Goal: Task Accomplishment & Management: Use online tool/utility

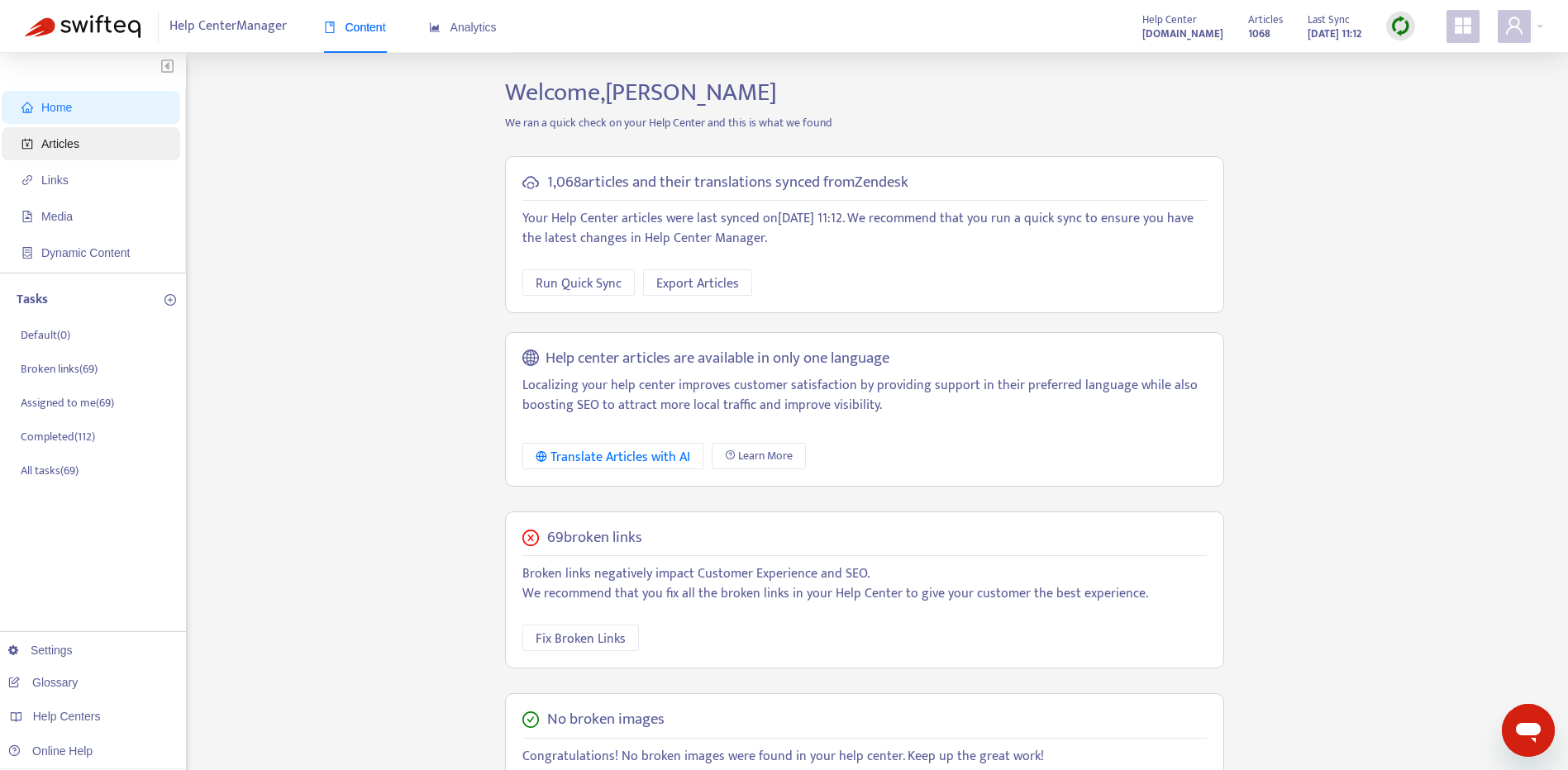
click at [62, 152] on span "Articles" at bounding box center [93, 143] width 145 height 33
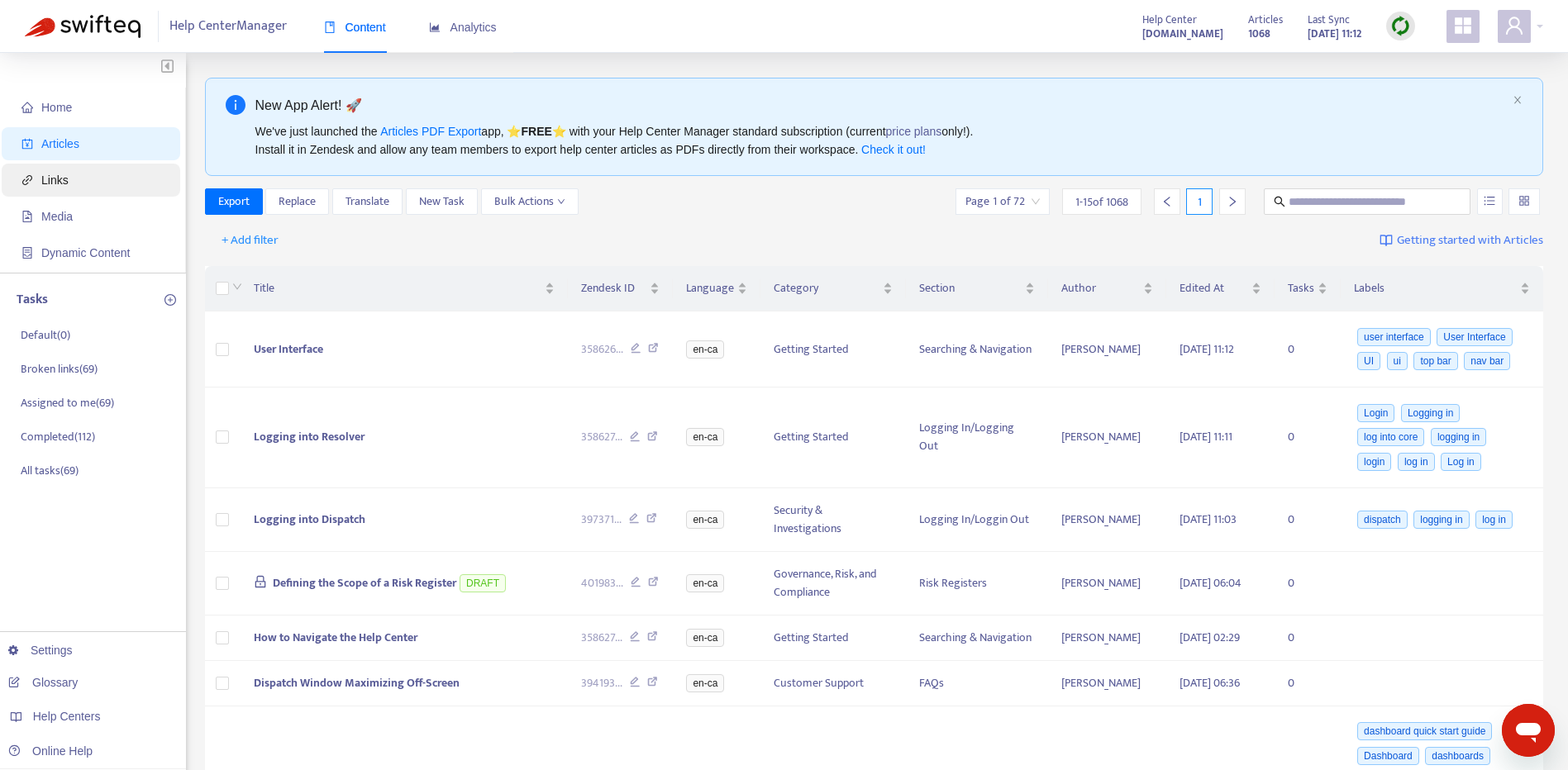
click at [64, 175] on span "Links" at bounding box center [54, 180] width 27 height 13
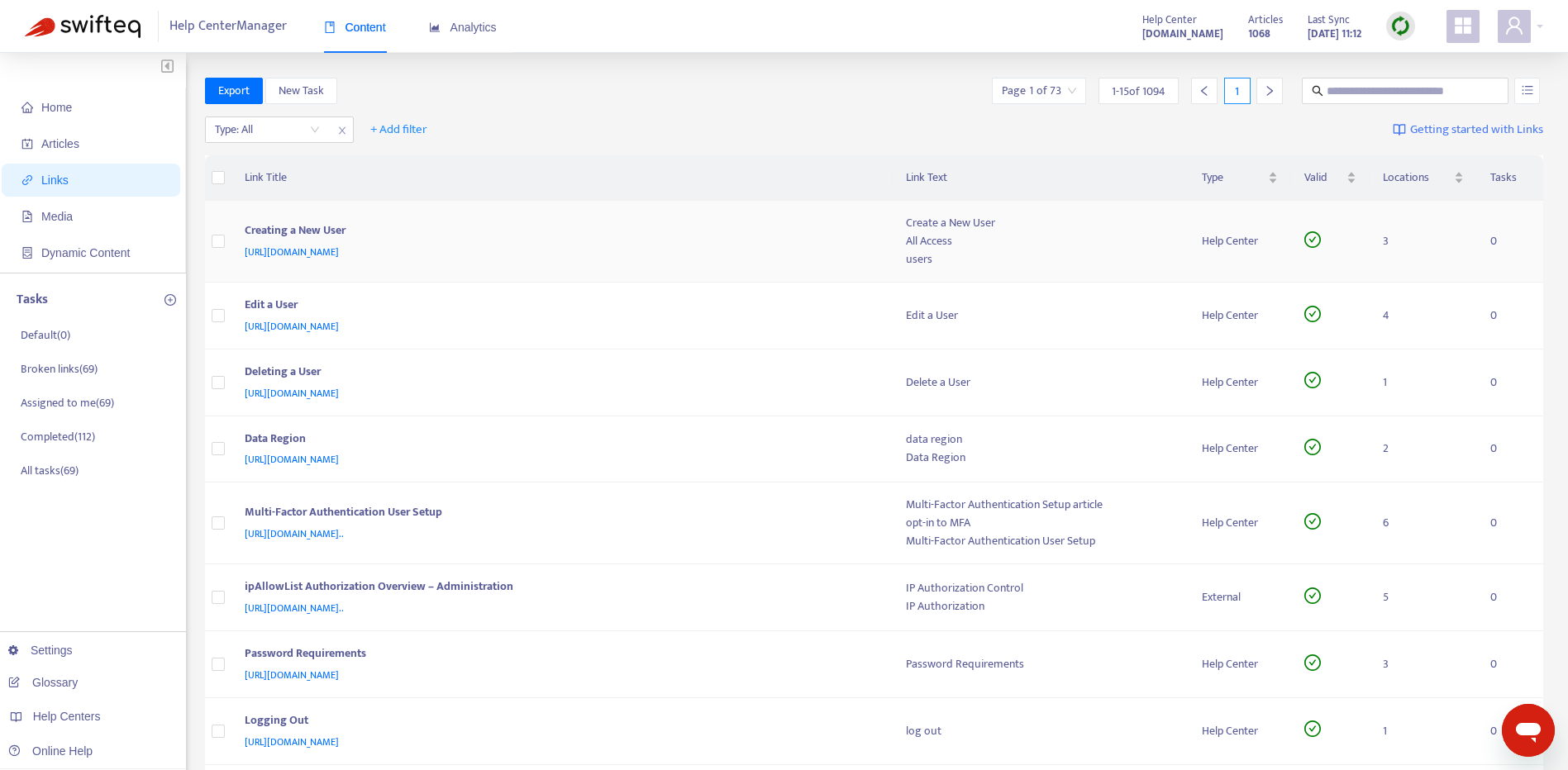
click at [729, 217] on td "Creating a New User https://customer-resource-hub.zendesk.com/hc/en-ca/articles…" at bounding box center [561, 242] width 661 height 82
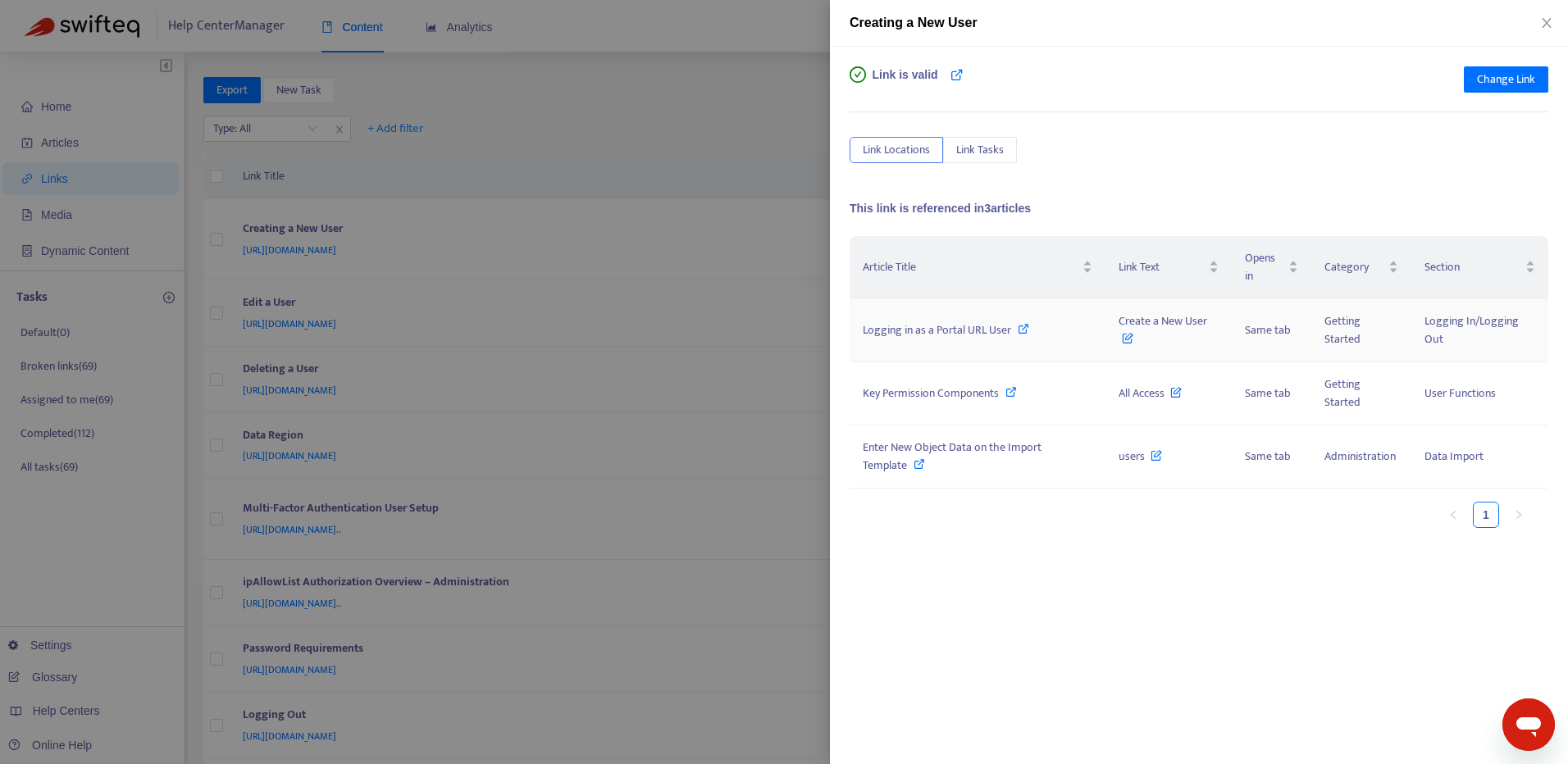
click at [1024, 332] on icon at bounding box center [1024, 329] width 12 height 12
click at [1543, 21] on icon "close" at bounding box center [1546, 23] width 13 height 13
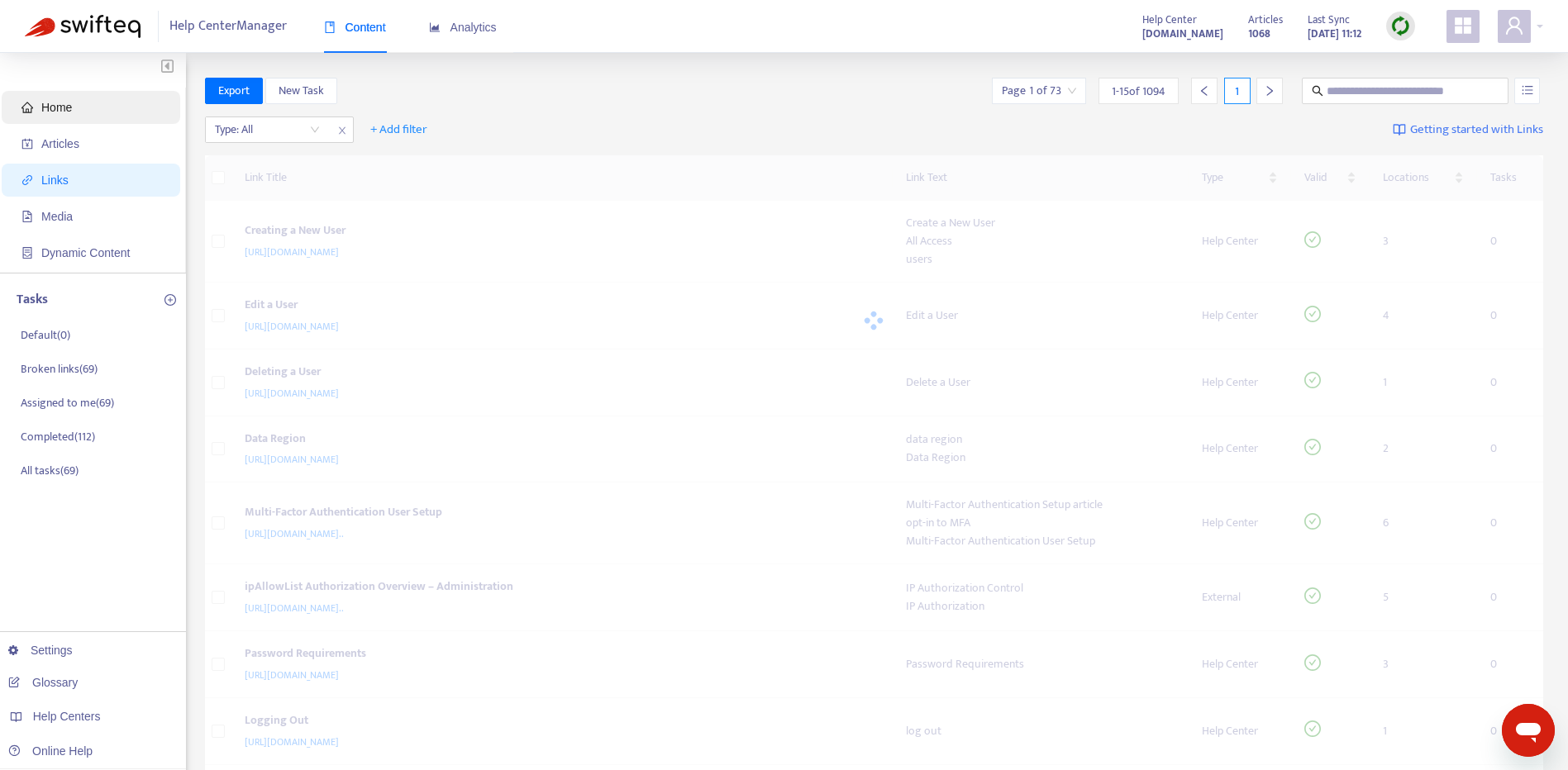
click at [59, 121] on span "Home" at bounding box center [93, 107] width 145 height 33
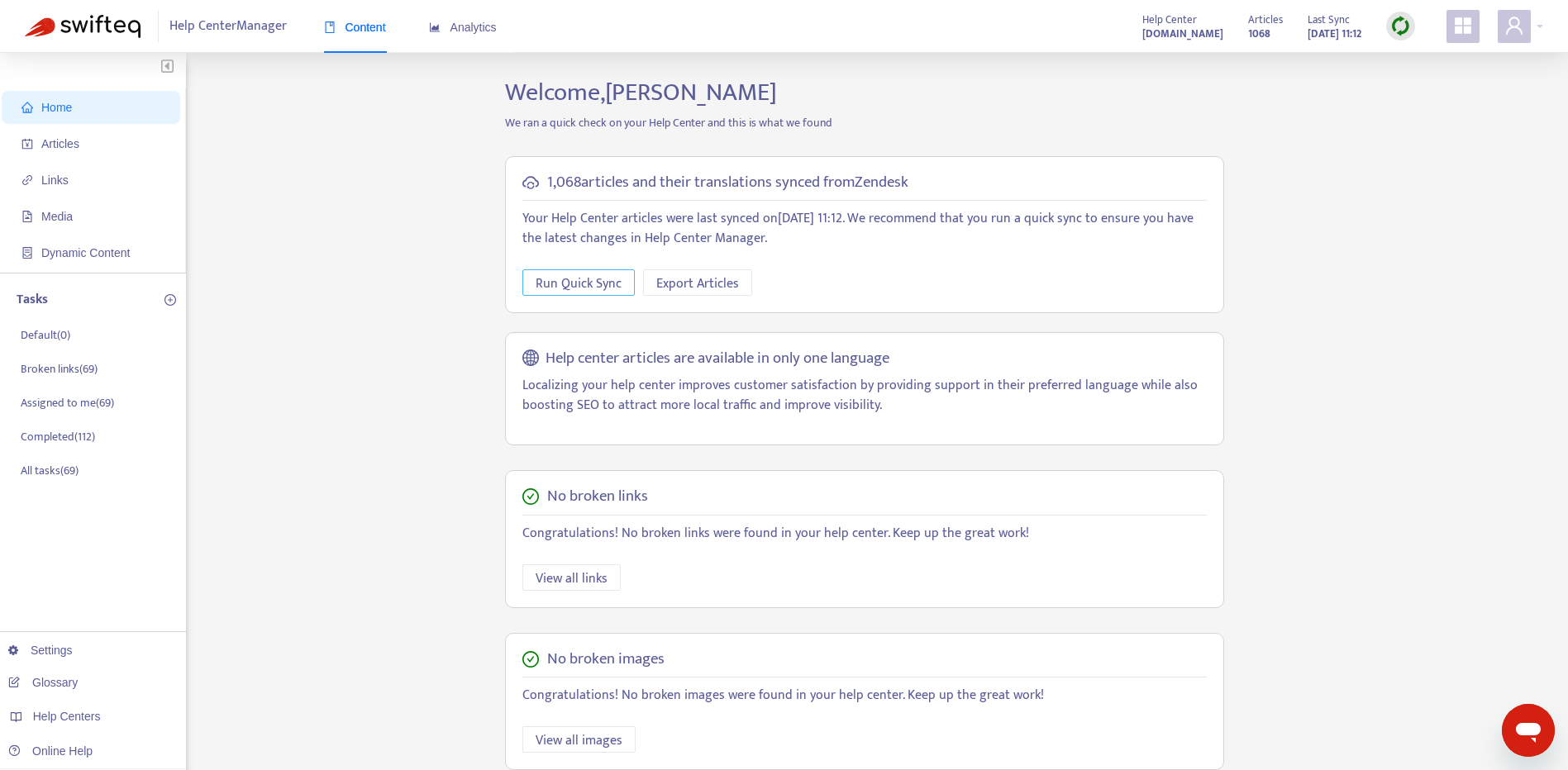
click at [590, 279] on span "Run Quick Sync" at bounding box center [579, 284] width 86 height 21
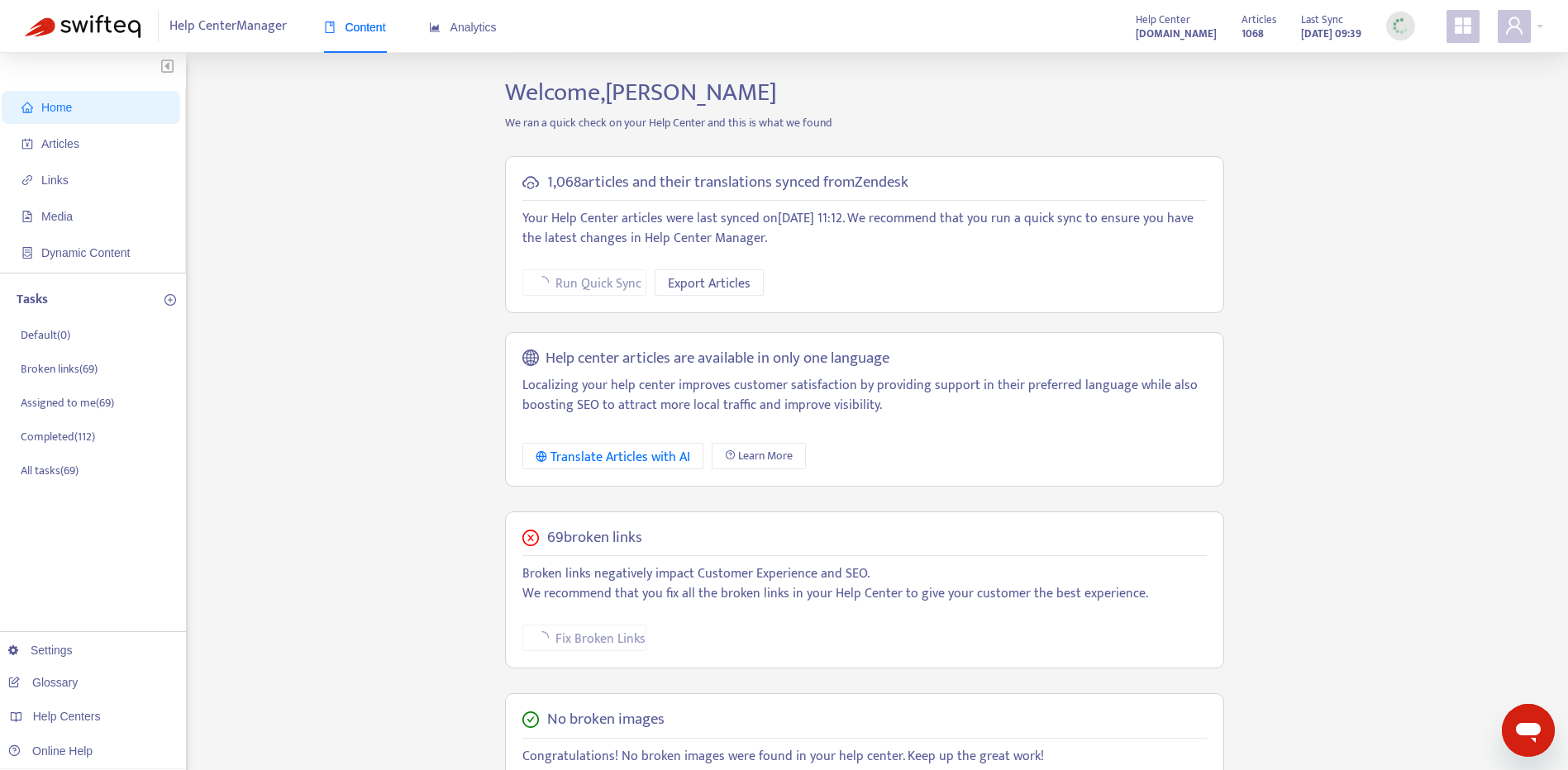
click at [1399, 321] on div "Home Articles Links Media Dynamic Content Tasks Default ( 0 ) Broken links ( 69…" at bounding box center [784, 561] width 1518 height 967
click at [395, 396] on div "Home Articles Links Media Dynamic Content Tasks Default ( 0 ) Broken links ( 69…" at bounding box center [784, 561] width 1518 height 967
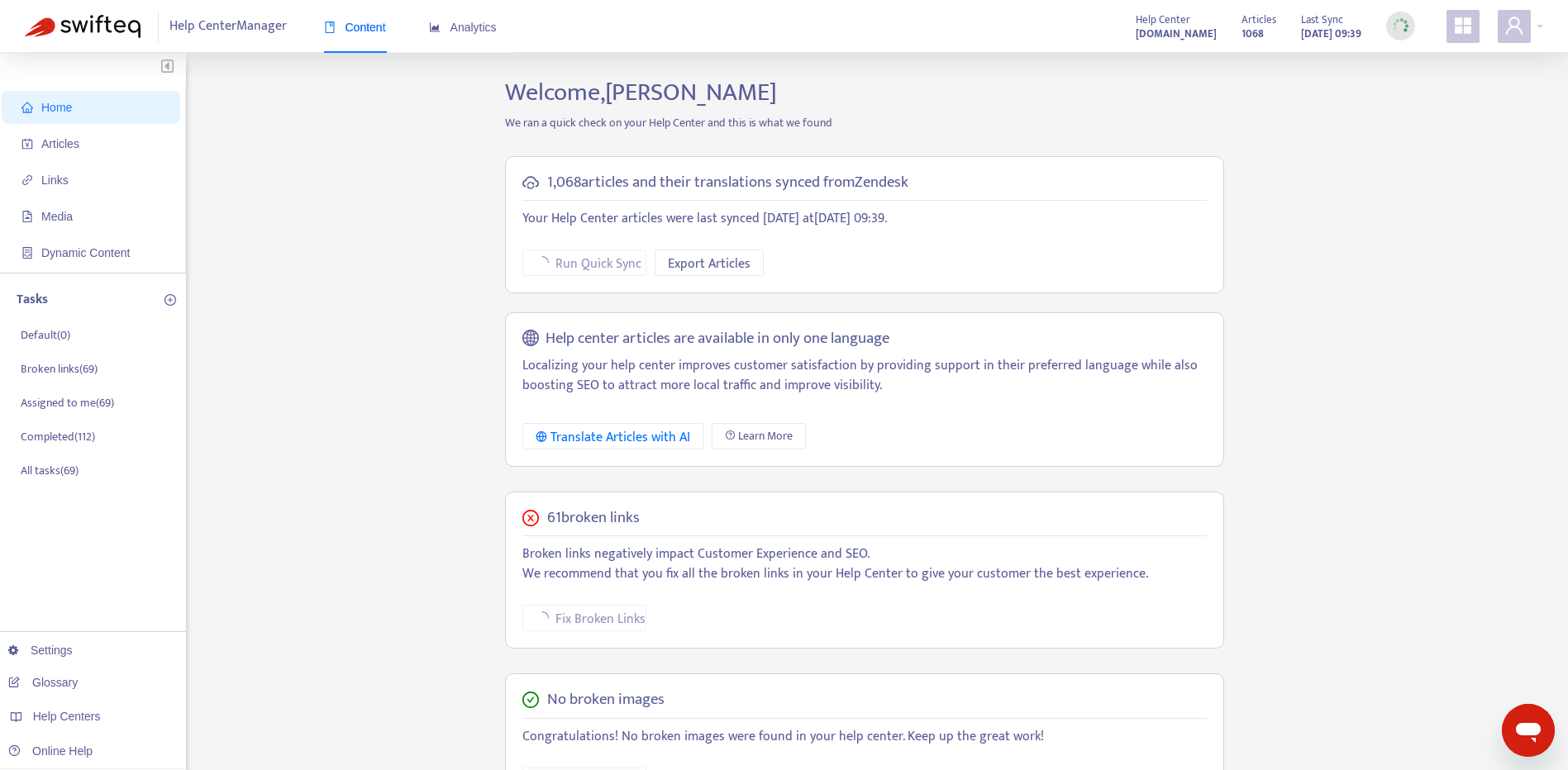
click at [1415, 366] on div "Home Articles Links Media Dynamic Content Tasks Default ( 0 ) Broken links ( 69…" at bounding box center [784, 561] width 1518 height 967
click at [338, 573] on div "Home Articles Links Media Dynamic Content Tasks Default ( 0 ) Broken links ( 69…" at bounding box center [784, 561] width 1518 height 967
click at [76, 126] on ul "Home Articles Links Media Dynamic Content" at bounding box center [93, 180] width 186 height 185
click at [81, 138] on span "Articles" at bounding box center [93, 143] width 145 height 33
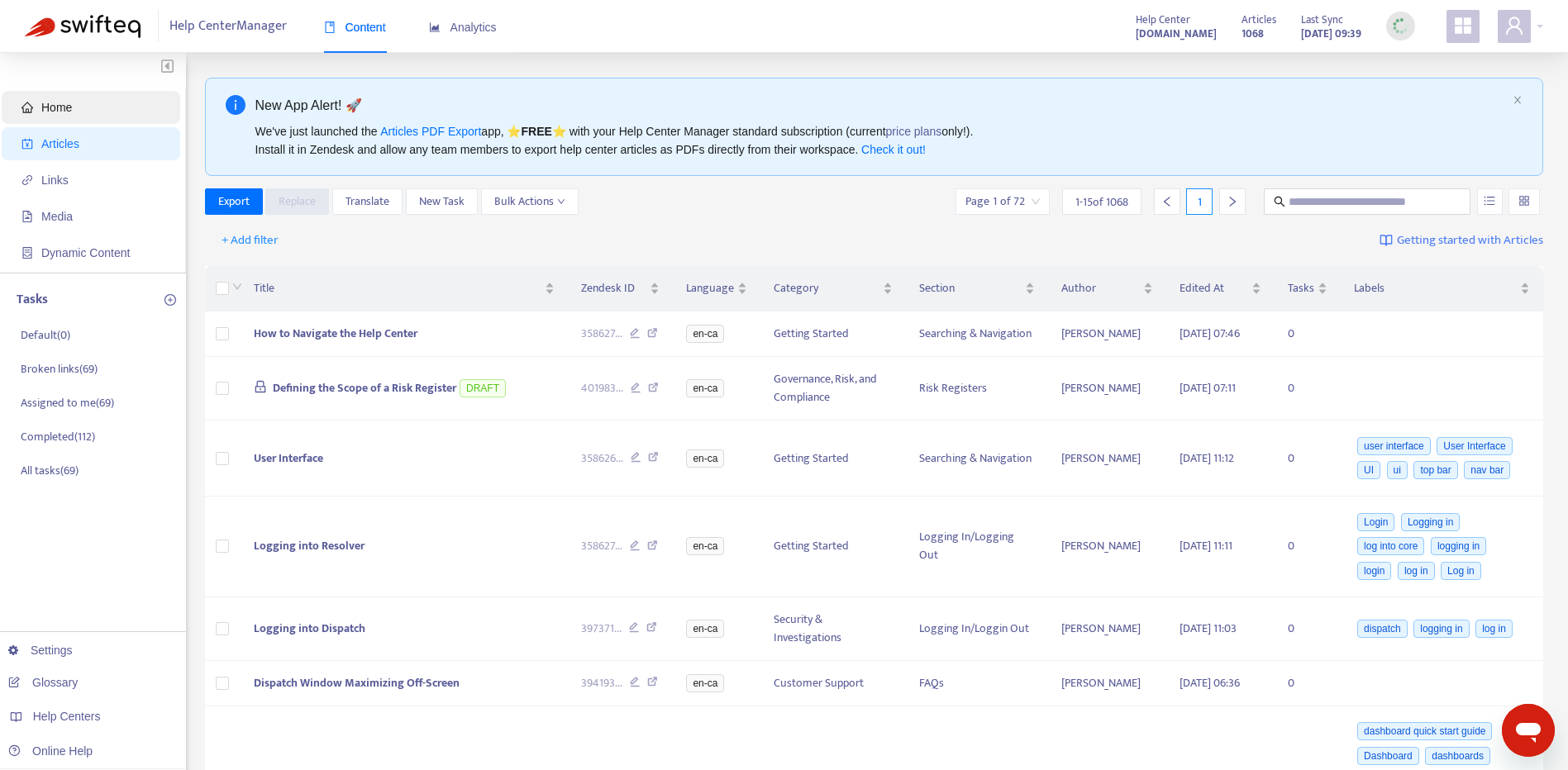
click at [101, 106] on span "Home" at bounding box center [93, 107] width 145 height 33
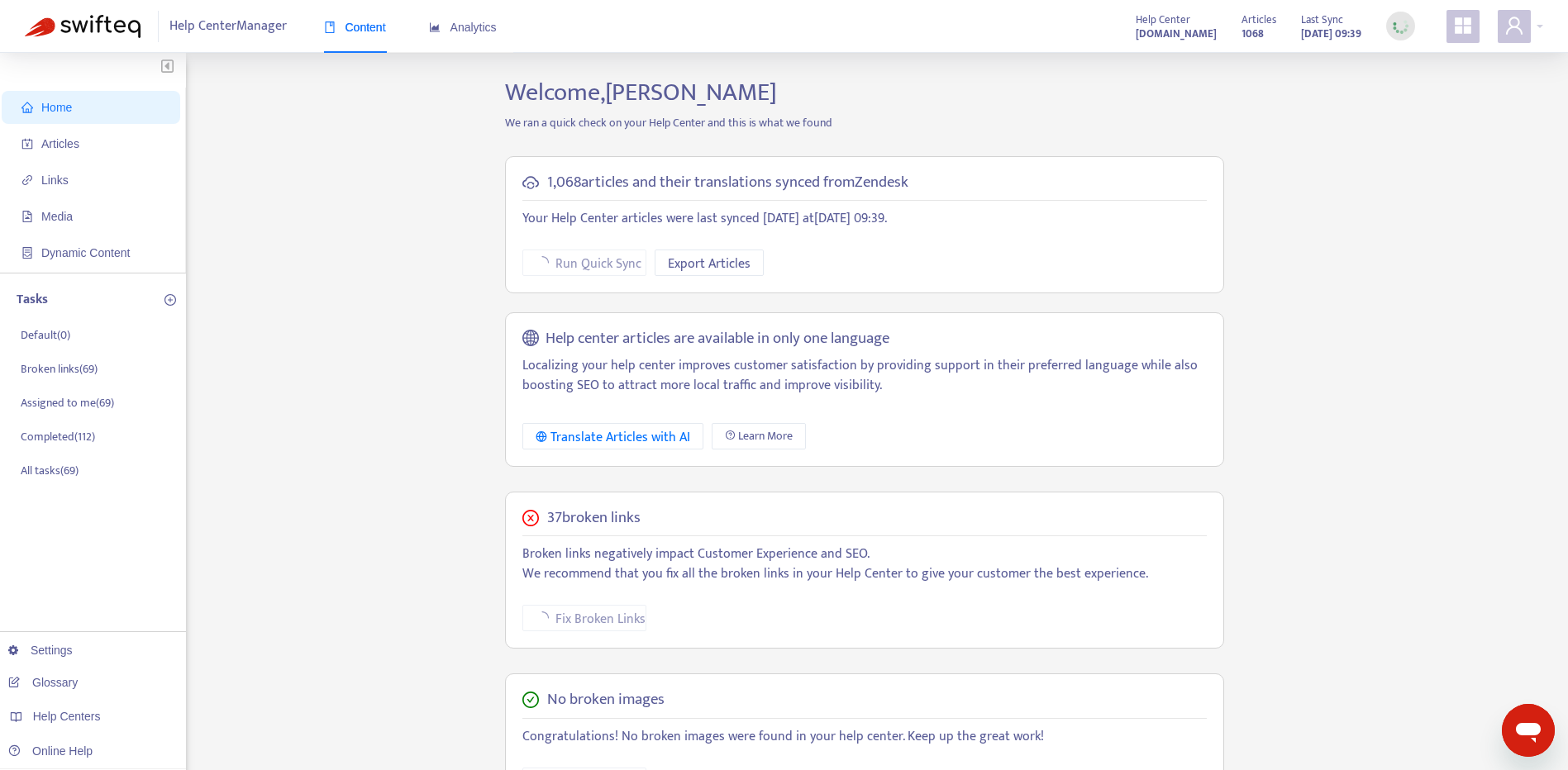
drag, startPoint x: 1518, startPoint y: 22, endPoint x: 1521, endPoint y: 69, distance: 47.2
click at [1516, 22] on icon "user" at bounding box center [1514, 26] width 20 height 20
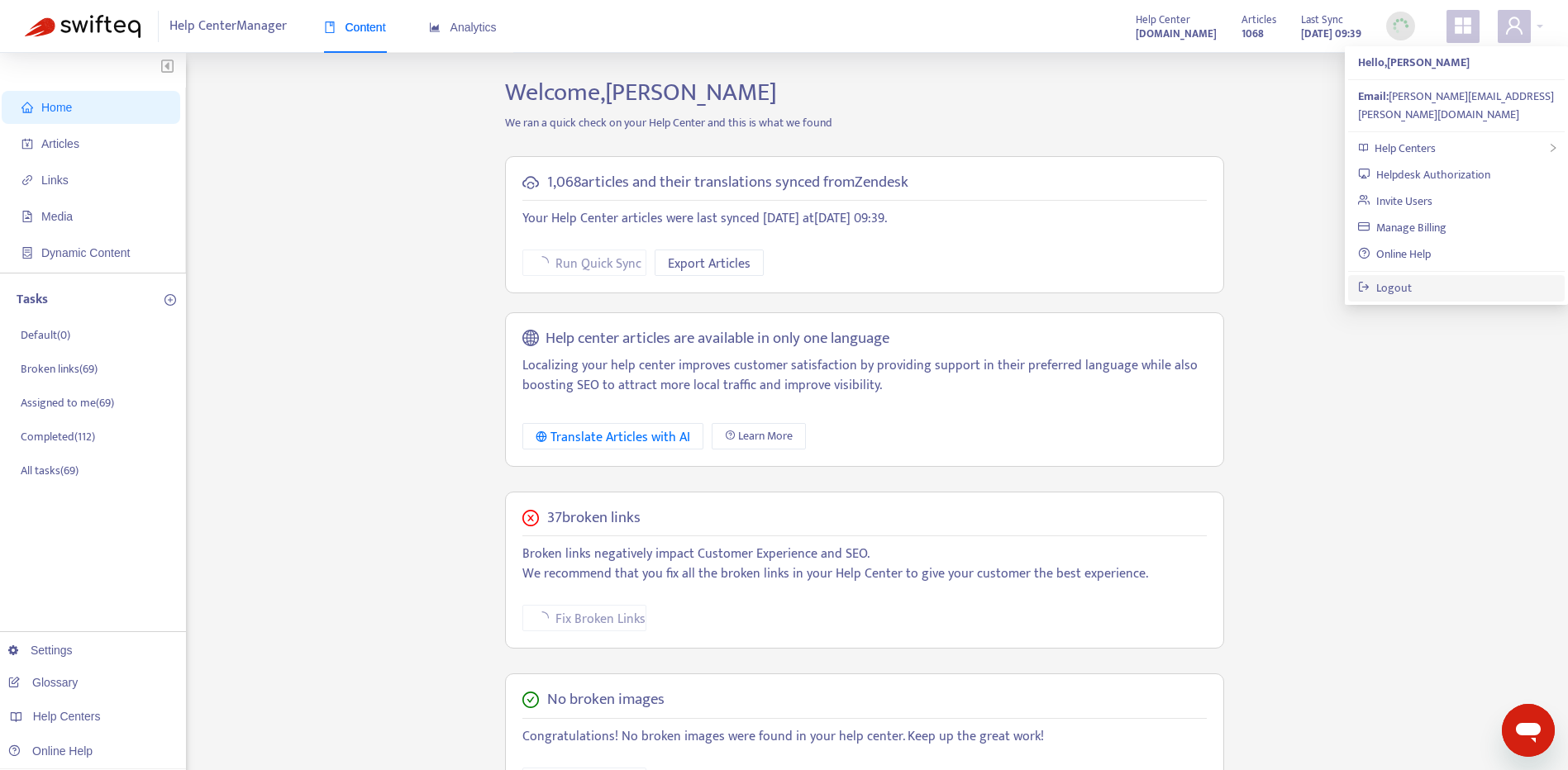
drag, startPoint x: 1411, startPoint y: 278, endPoint x: 1427, endPoint y: 315, distance: 40.4
click at [1410, 278] on link "Logout" at bounding box center [1385, 287] width 54 height 19
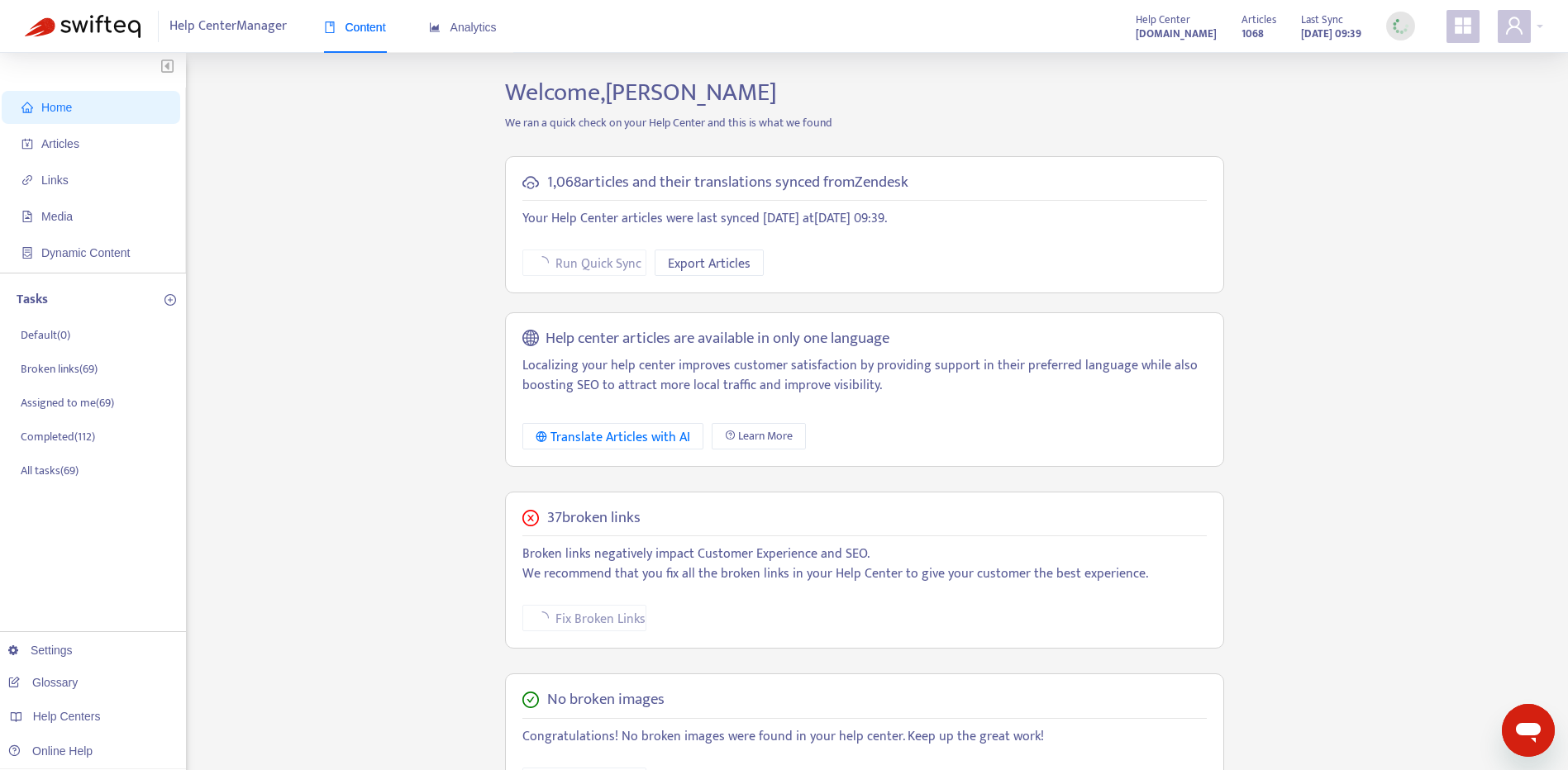
click at [1416, 401] on div "Home Articles Links Media Dynamic Content Tasks Default ( 0 ) Broken links ( 69…" at bounding box center [784, 561] width 1518 height 967
click at [600, 615] on span "Fix Broken Links" at bounding box center [587, 619] width 90 height 21
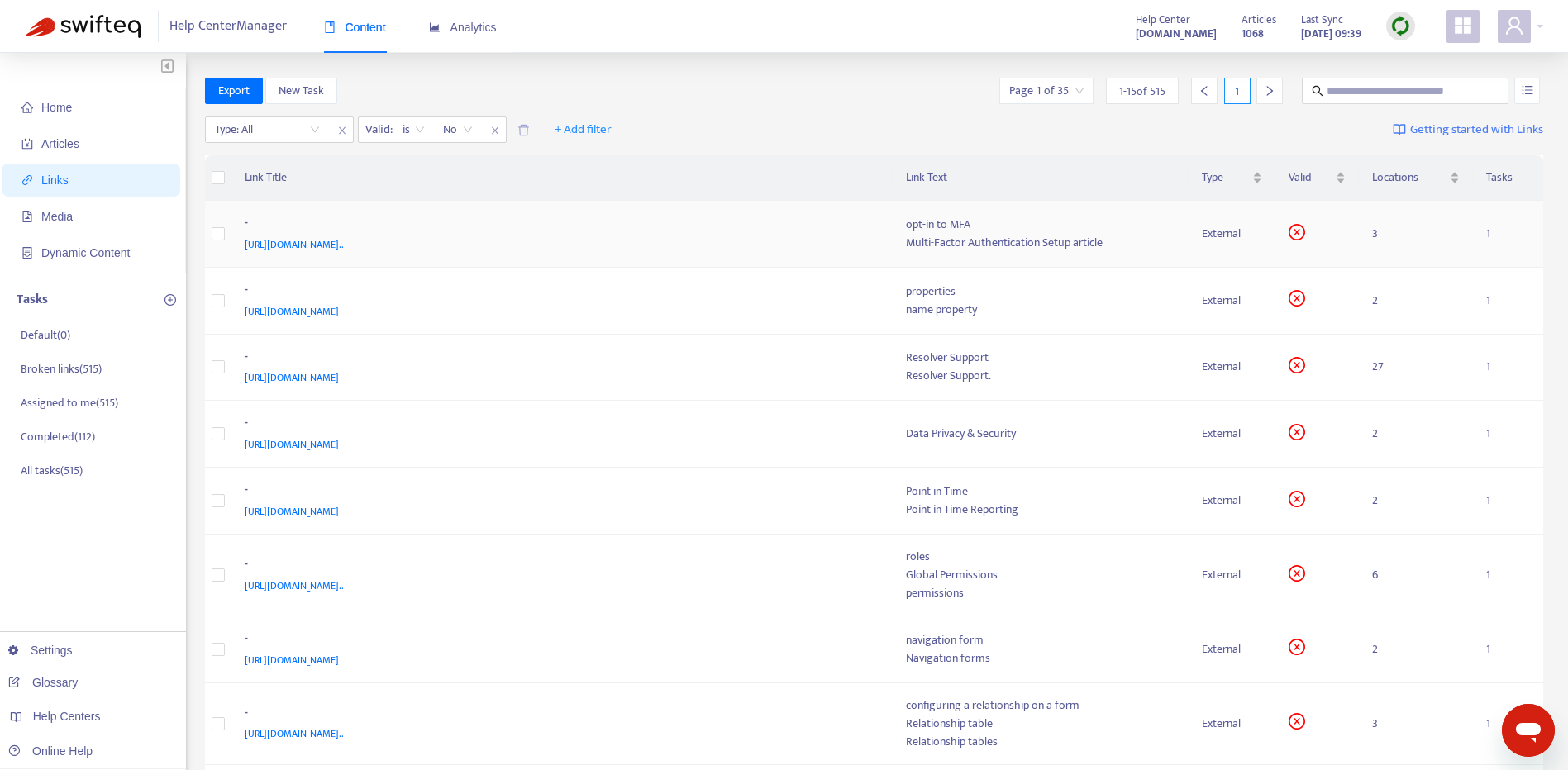
click at [788, 214] on div "-" at bounding box center [559, 224] width 629 height 21
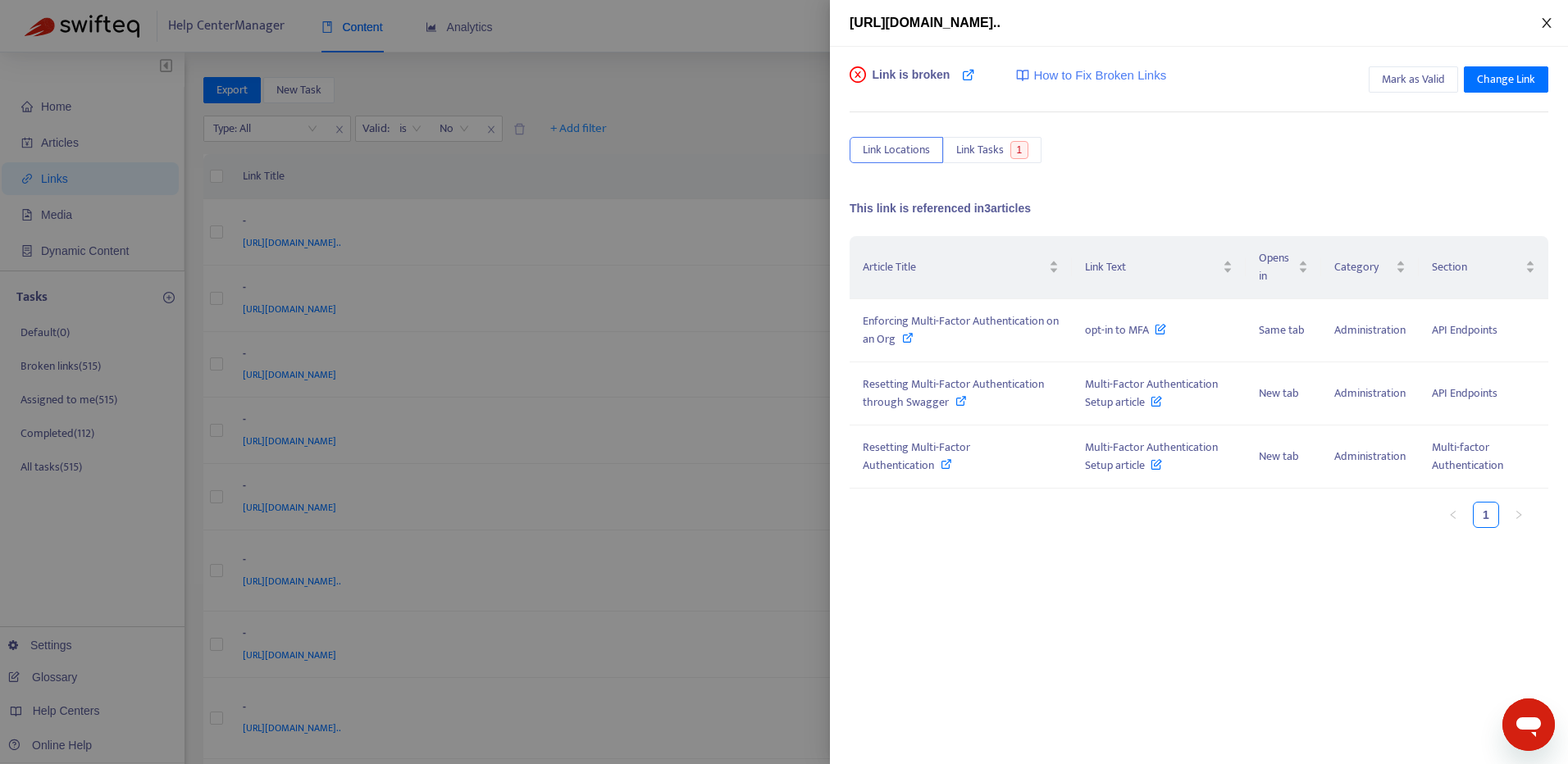
click at [1540, 18] on icon "close" at bounding box center [1546, 23] width 13 height 13
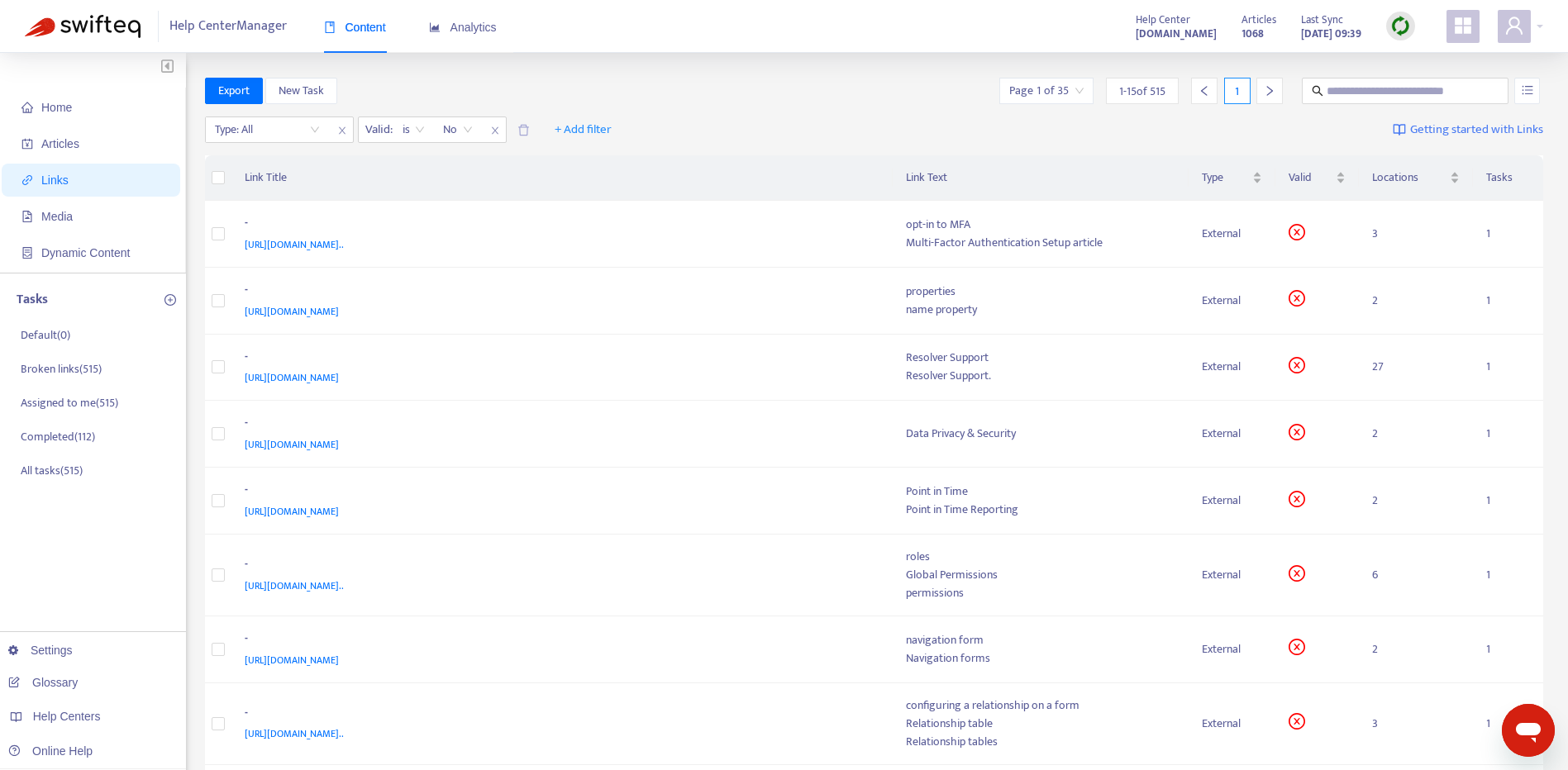
click at [75, 180] on span "Links" at bounding box center [93, 180] width 145 height 33
click at [84, 135] on span "Articles" at bounding box center [93, 143] width 145 height 33
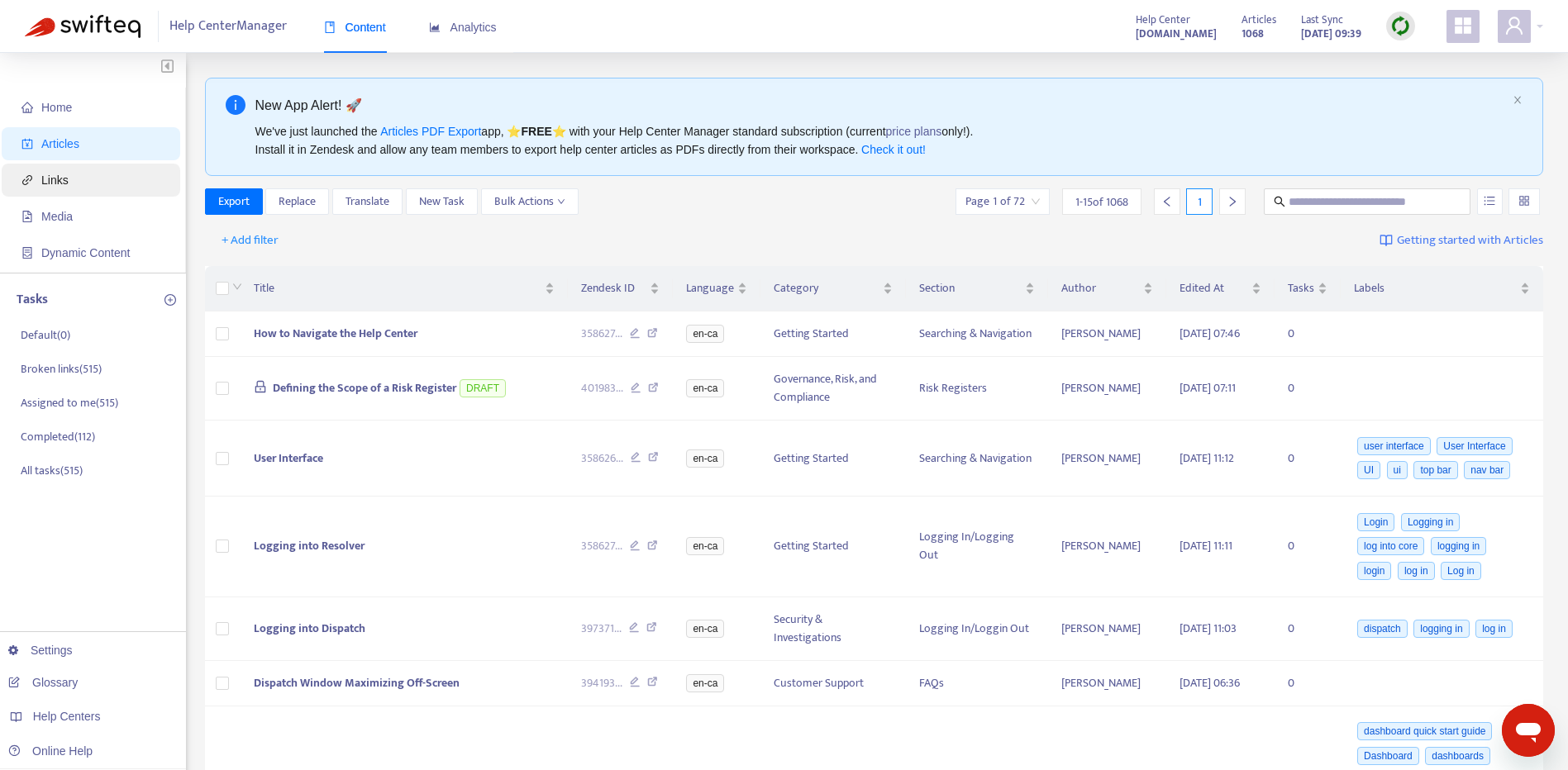
click at [80, 193] on span "Links" at bounding box center [93, 180] width 145 height 33
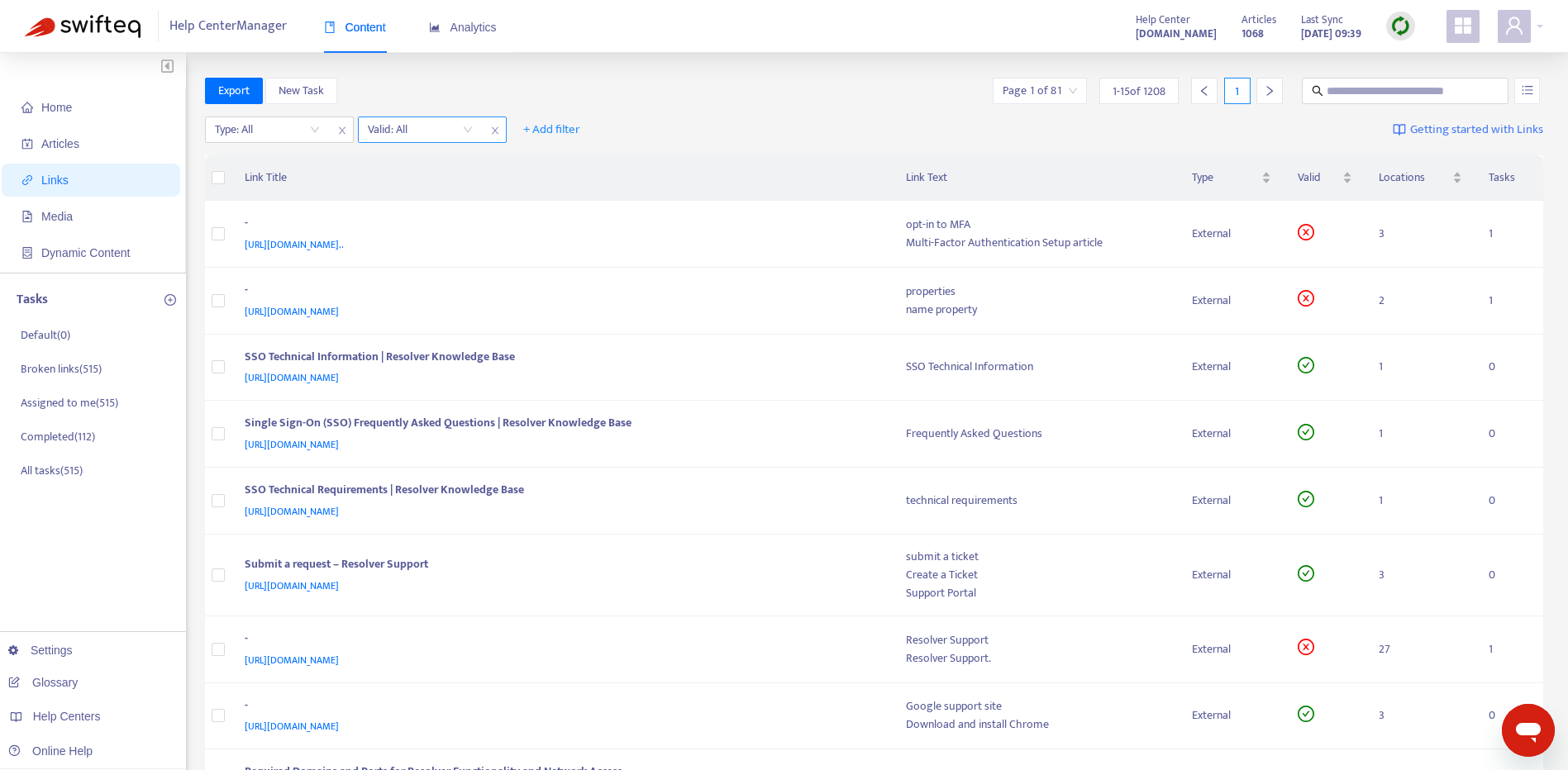
click at [414, 130] on input "search" at bounding box center [420, 129] width 105 height 25
click at [685, 109] on div "Export New Task Page 1 of 81 1 - 15 of 1208 1" at bounding box center [874, 94] width 1339 height 33
click at [496, 132] on icon "close" at bounding box center [494, 130] width 7 height 7
click at [323, 133] on div "Type: All" at bounding box center [267, 129] width 123 height 25
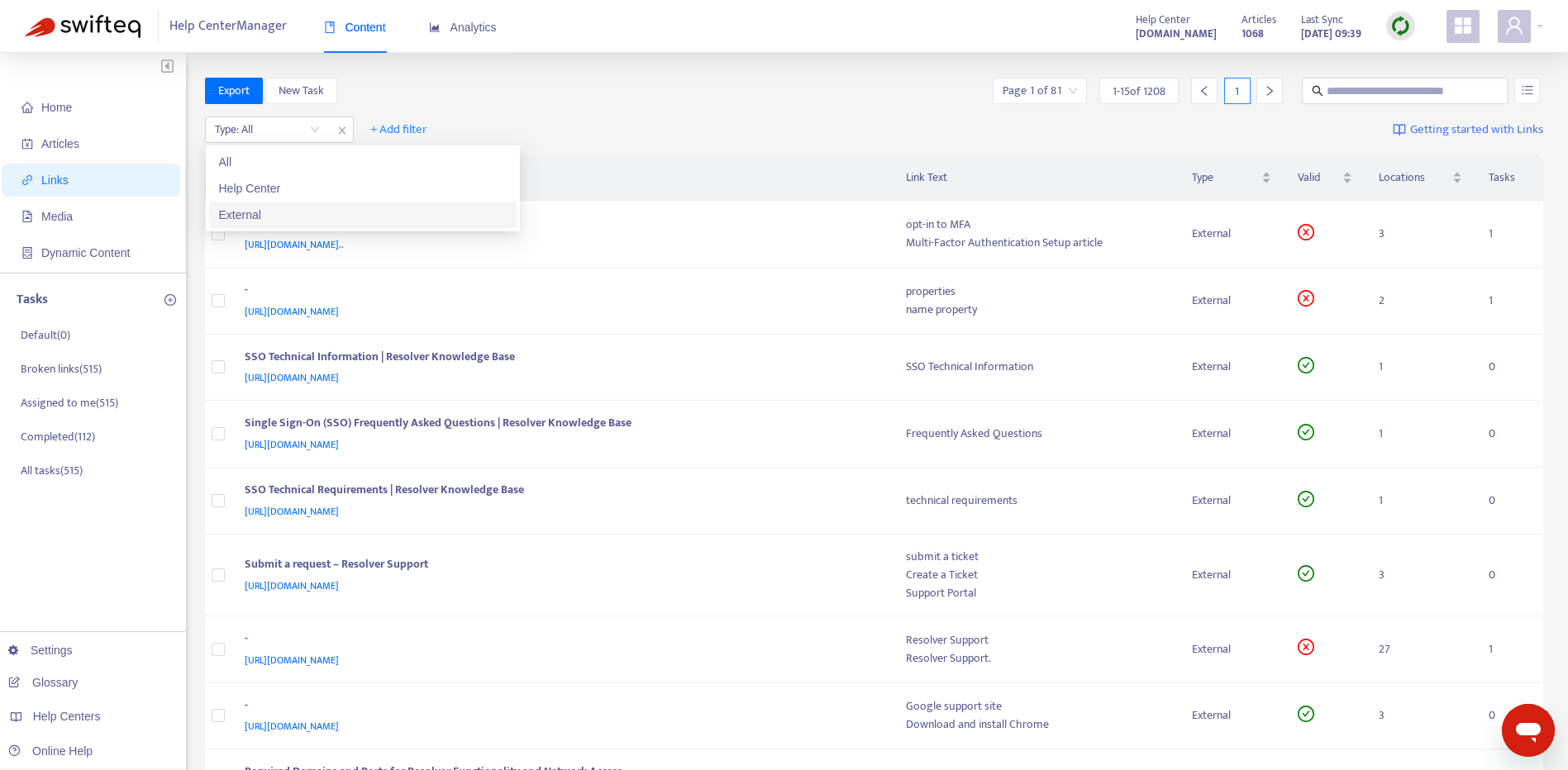
click at [289, 221] on div "External" at bounding box center [363, 215] width 288 height 18
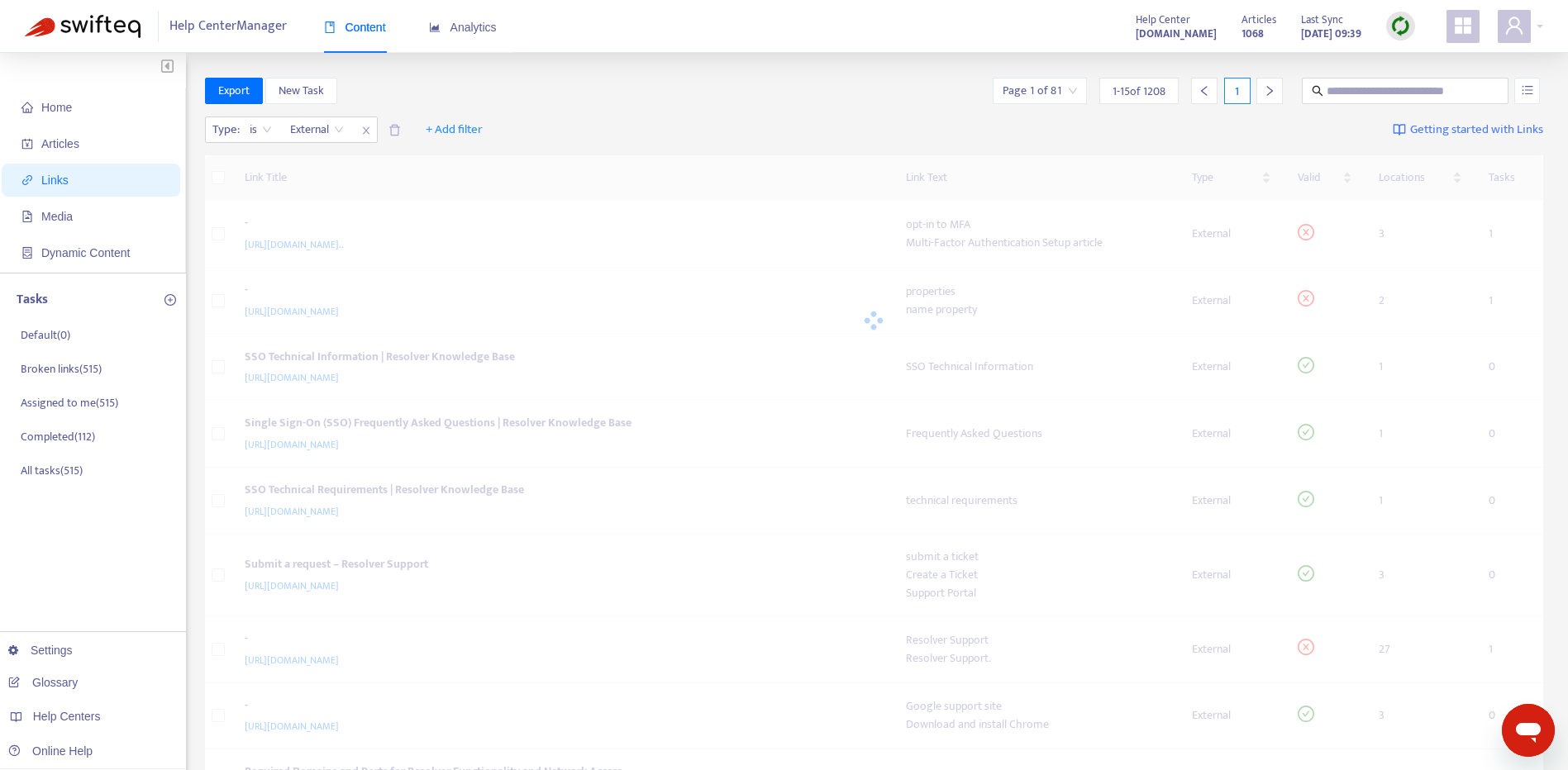
click at [623, 93] on div "Export New Task Page 1 of 81 1 - 15 of 1208 1" at bounding box center [874, 91] width 1339 height 26
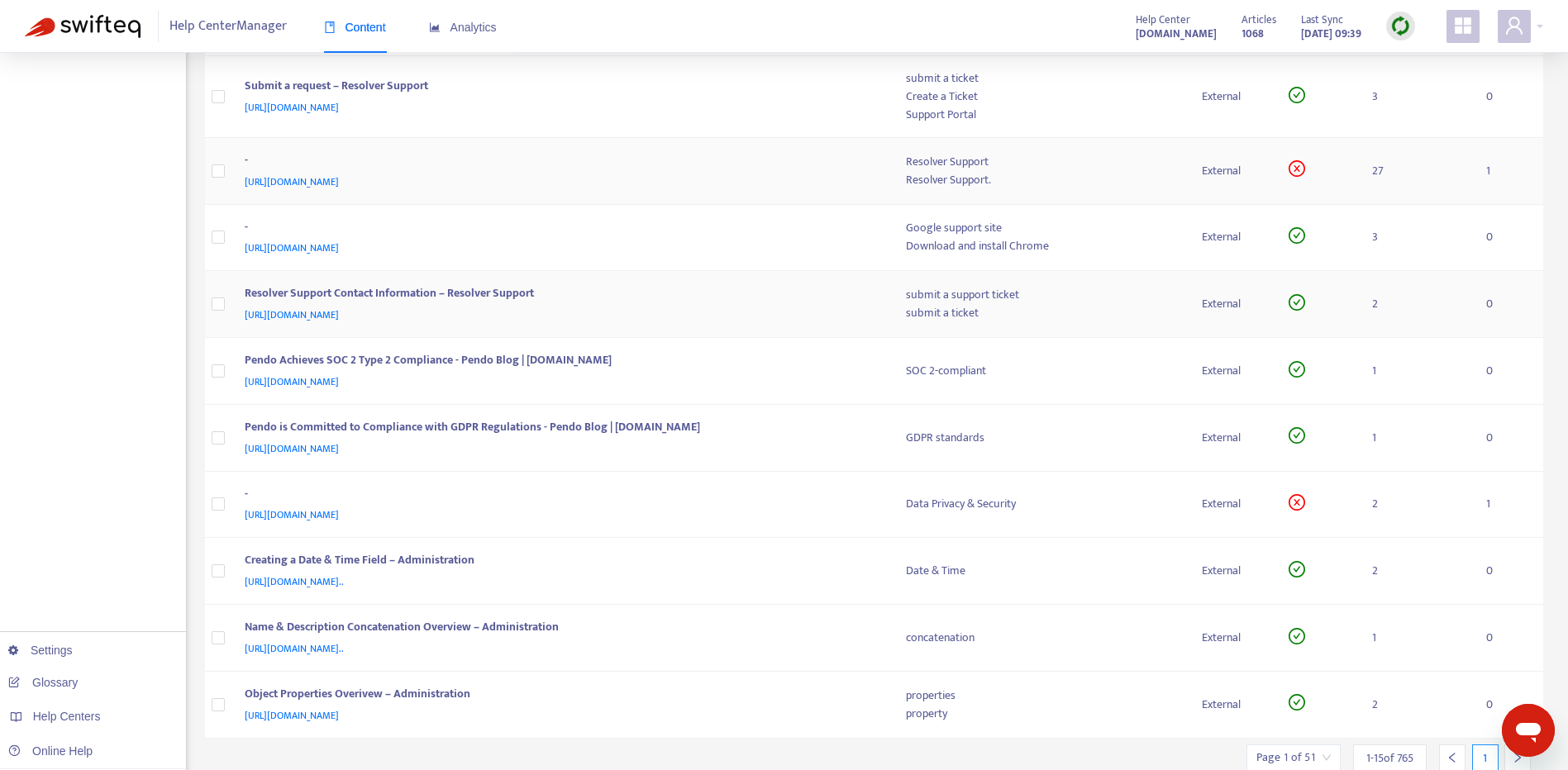
scroll to position [374, 0]
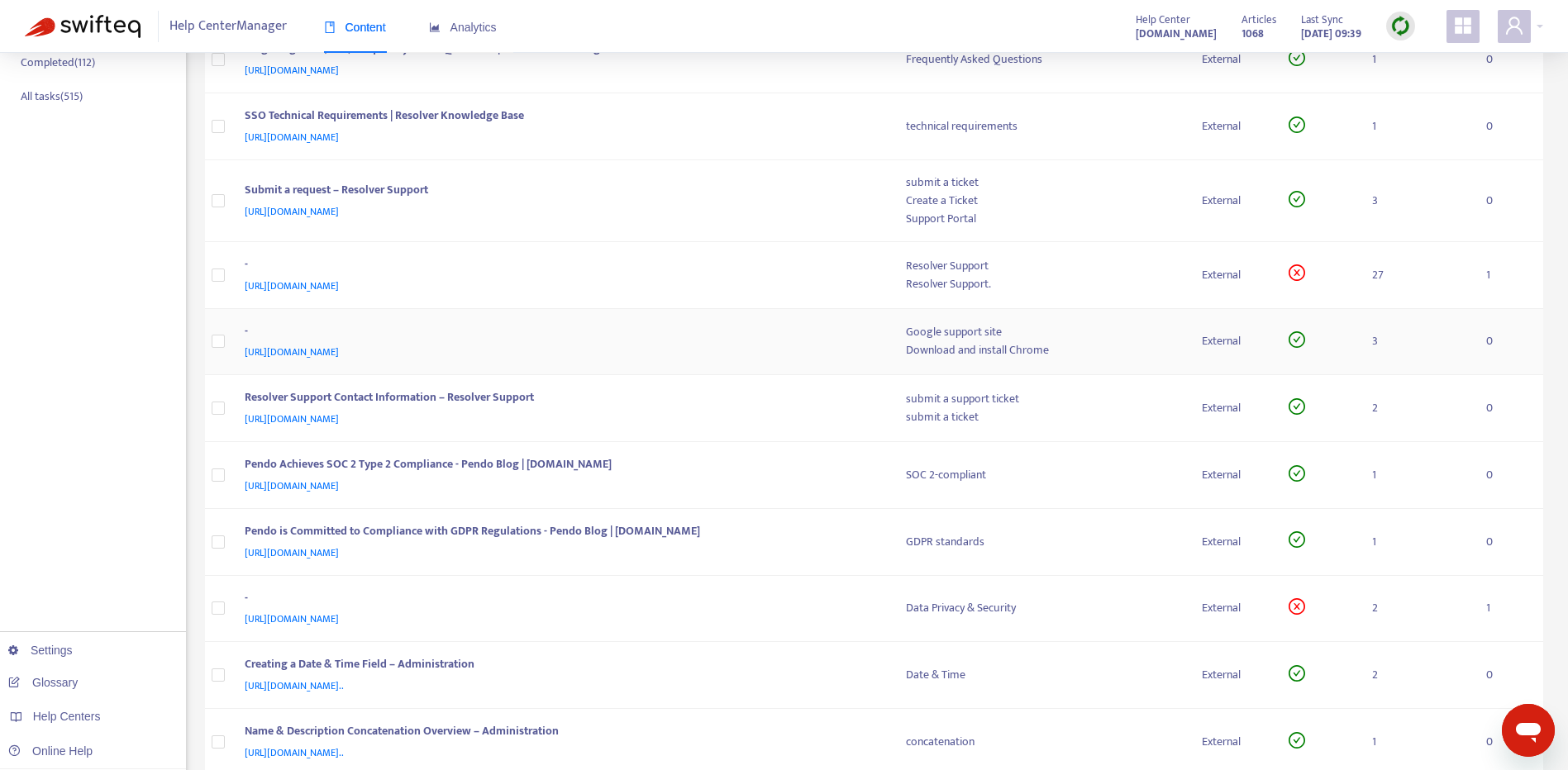
click at [715, 331] on div "-" at bounding box center [559, 332] width 629 height 21
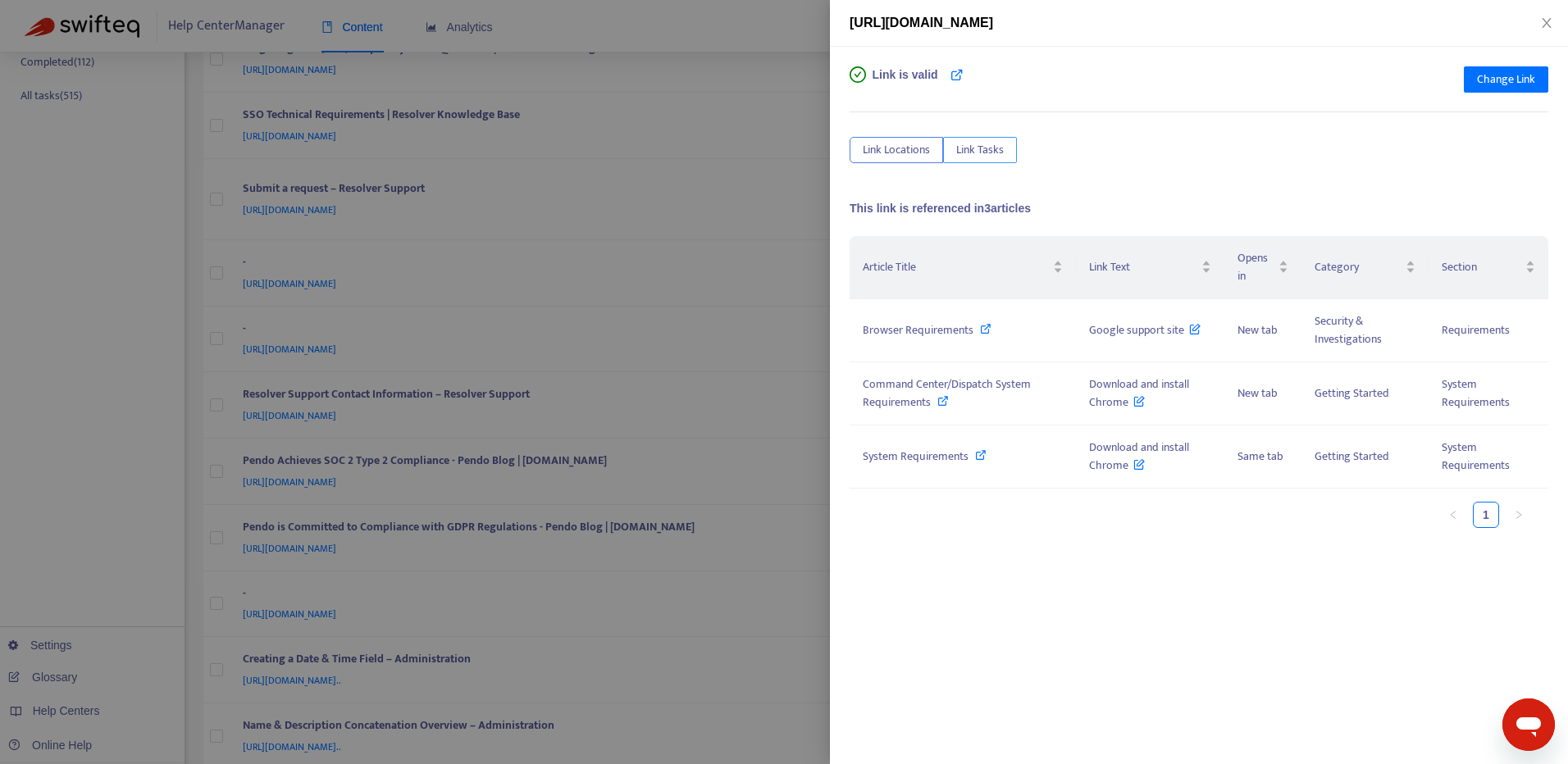
click at [995, 146] on span "Link Tasks" at bounding box center [980, 150] width 48 height 18
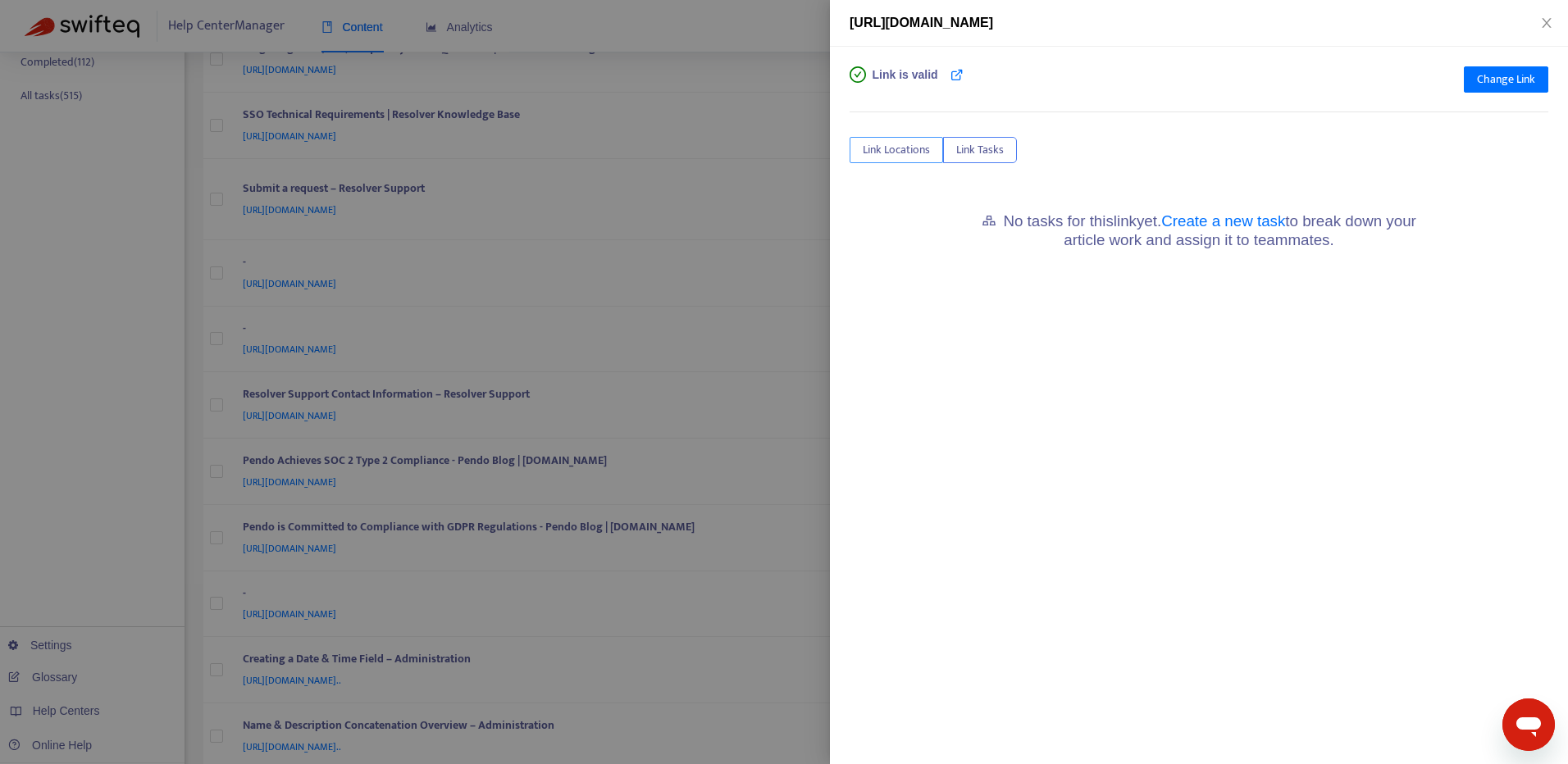
click at [881, 154] on span "Link Locations" at bounding box center [896, 150] width 67 height 18
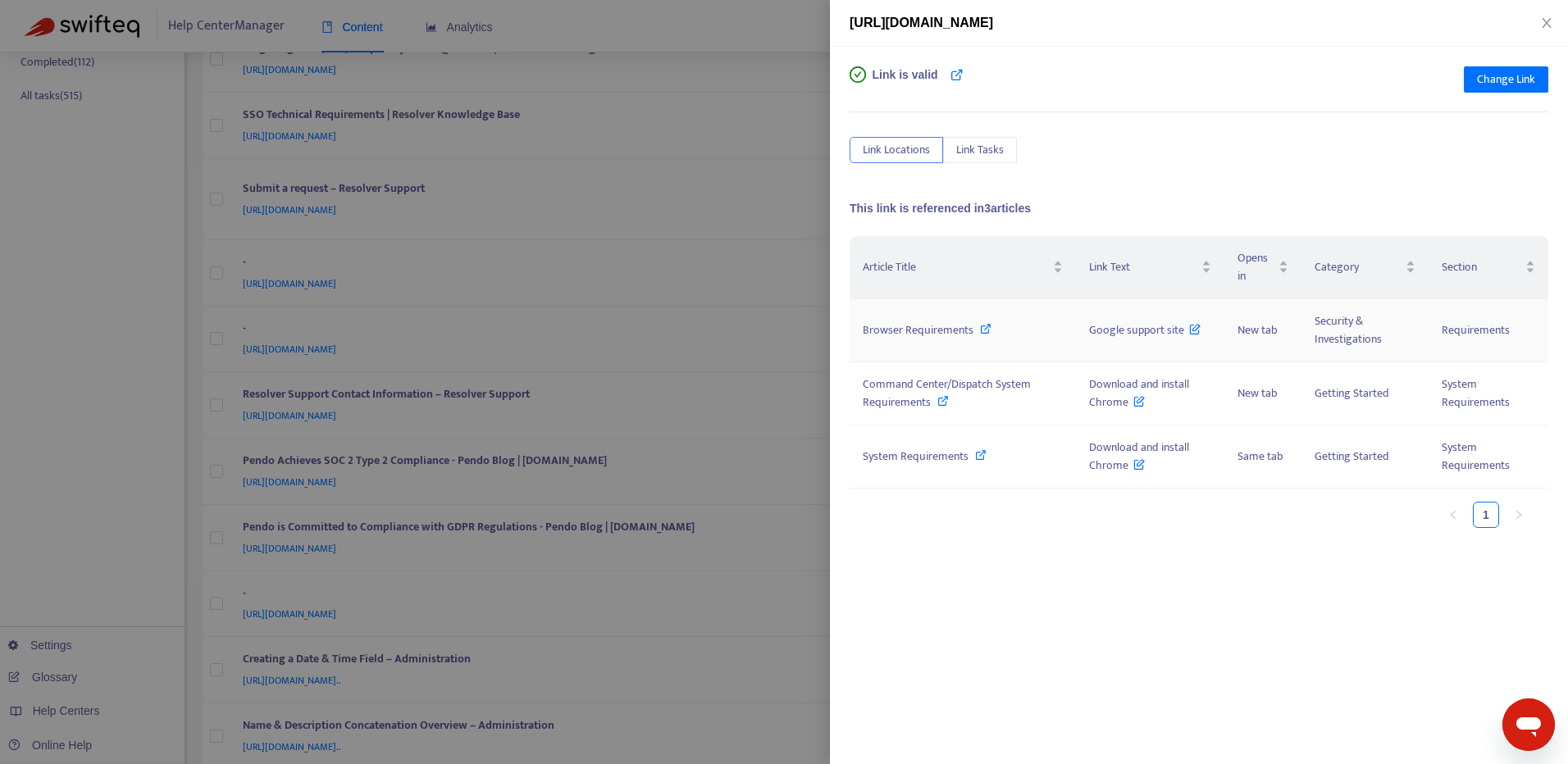
click at [981, 329] on icon at bounding box center [986, 329] width 12 height 12
click at [1552, 22] on icon "close" at bounding box center [1546, 23] width 13 height 13
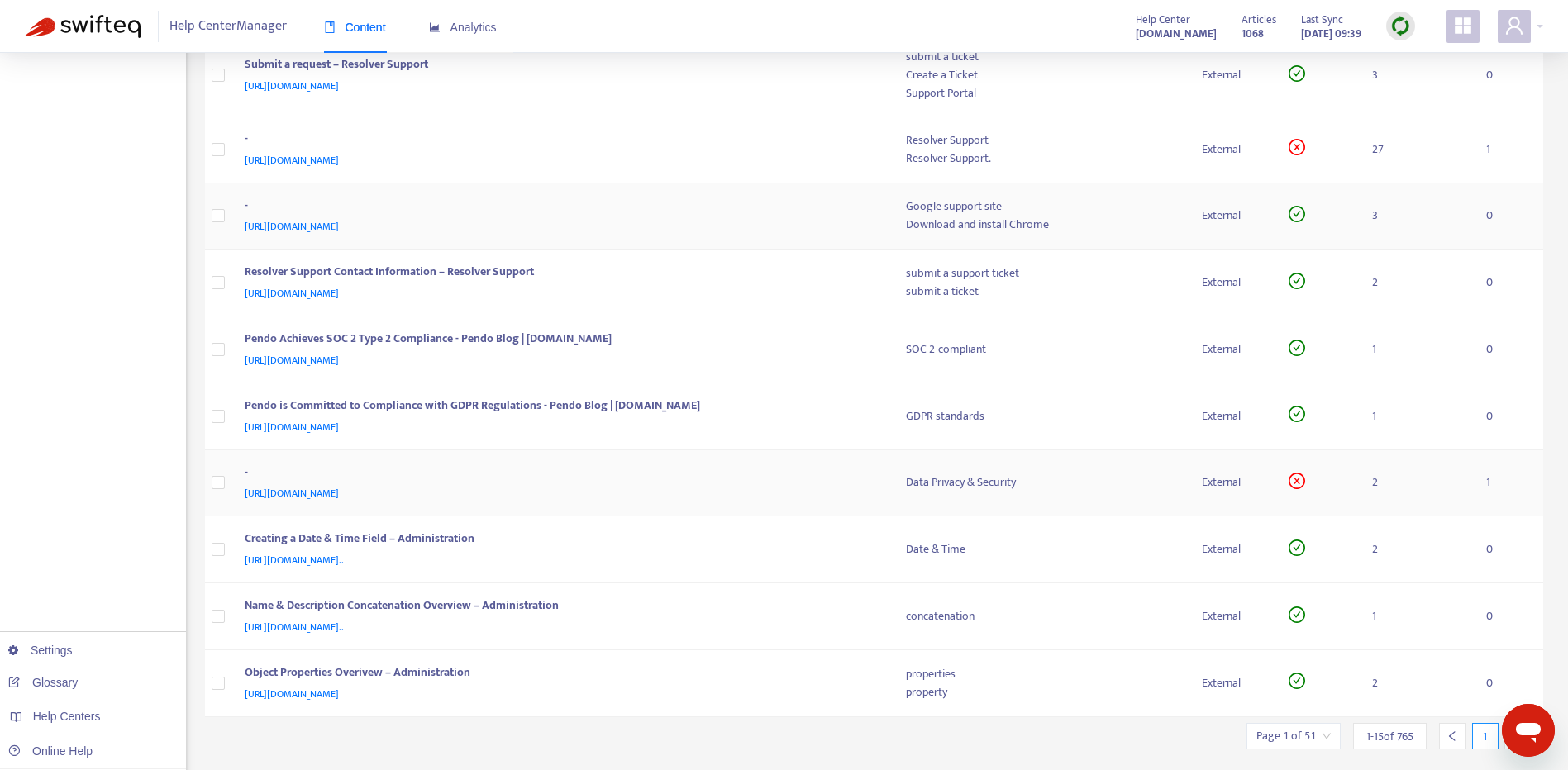
scroll to position [540, 0]
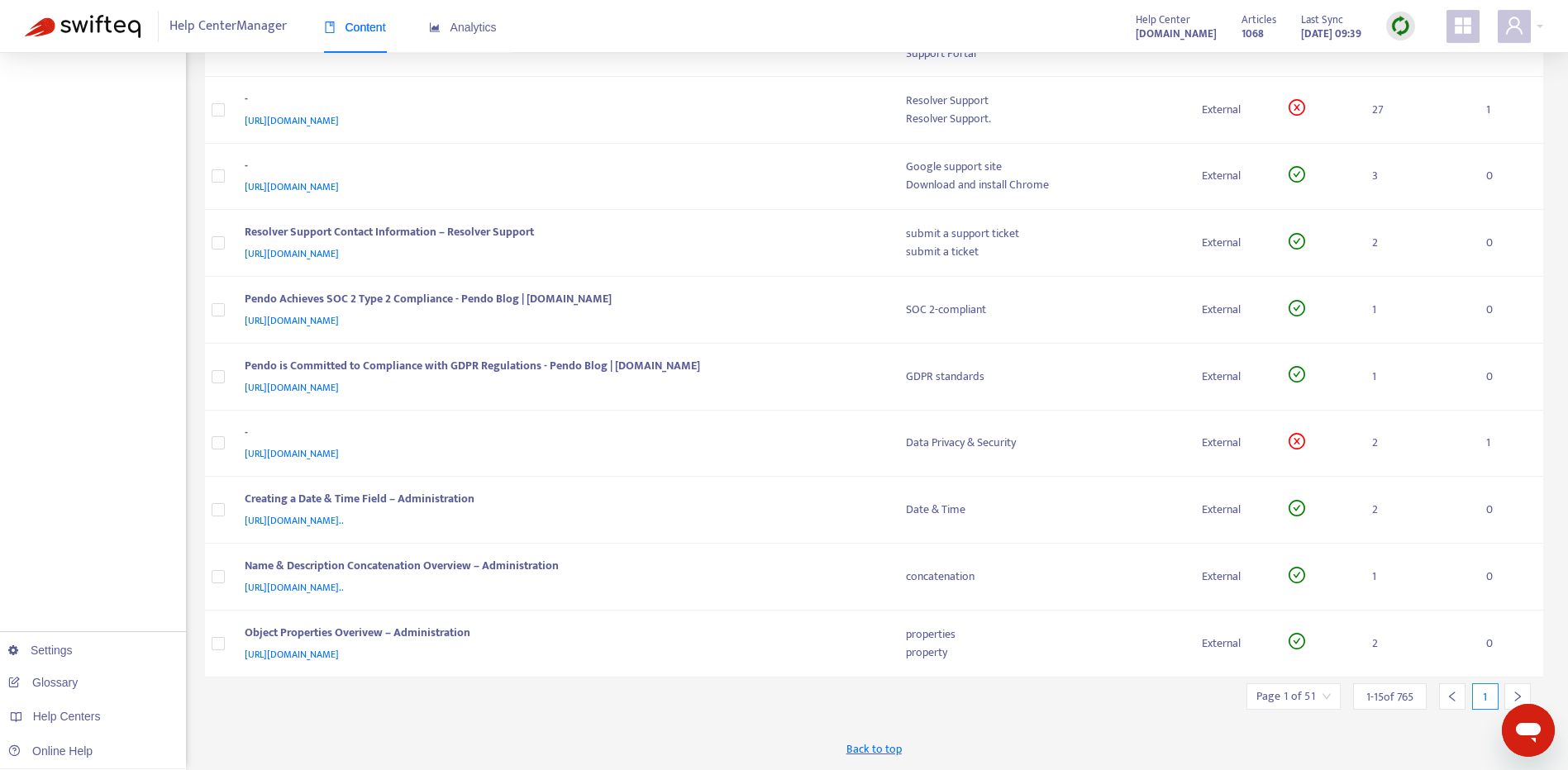
click at [1519, 694] on icon "right" at bounding box center [1517, 697] width 12 height 12
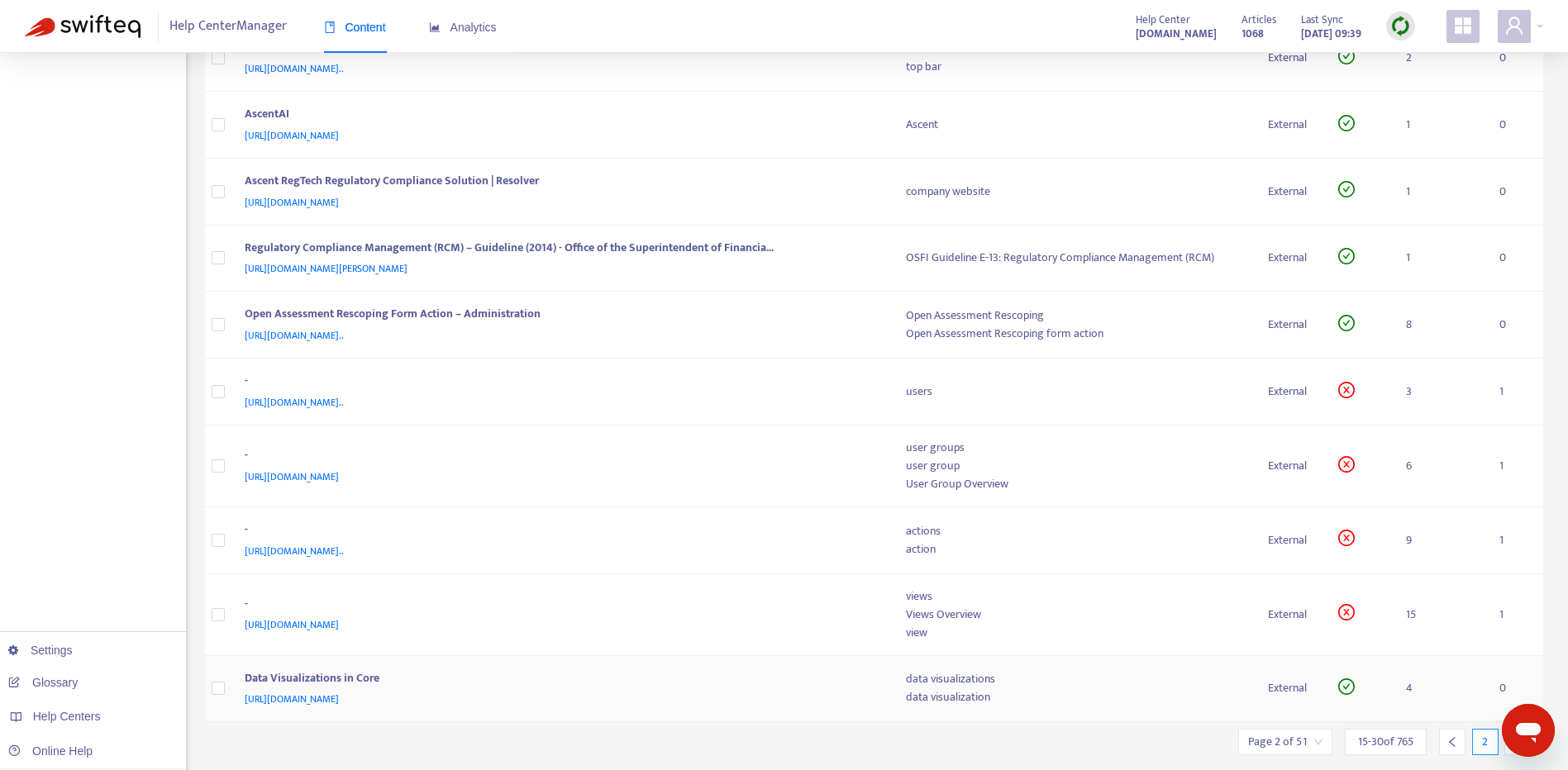
click at [1519, 694] on td "0" at bounding box center [1514, 689] width 57 height 67
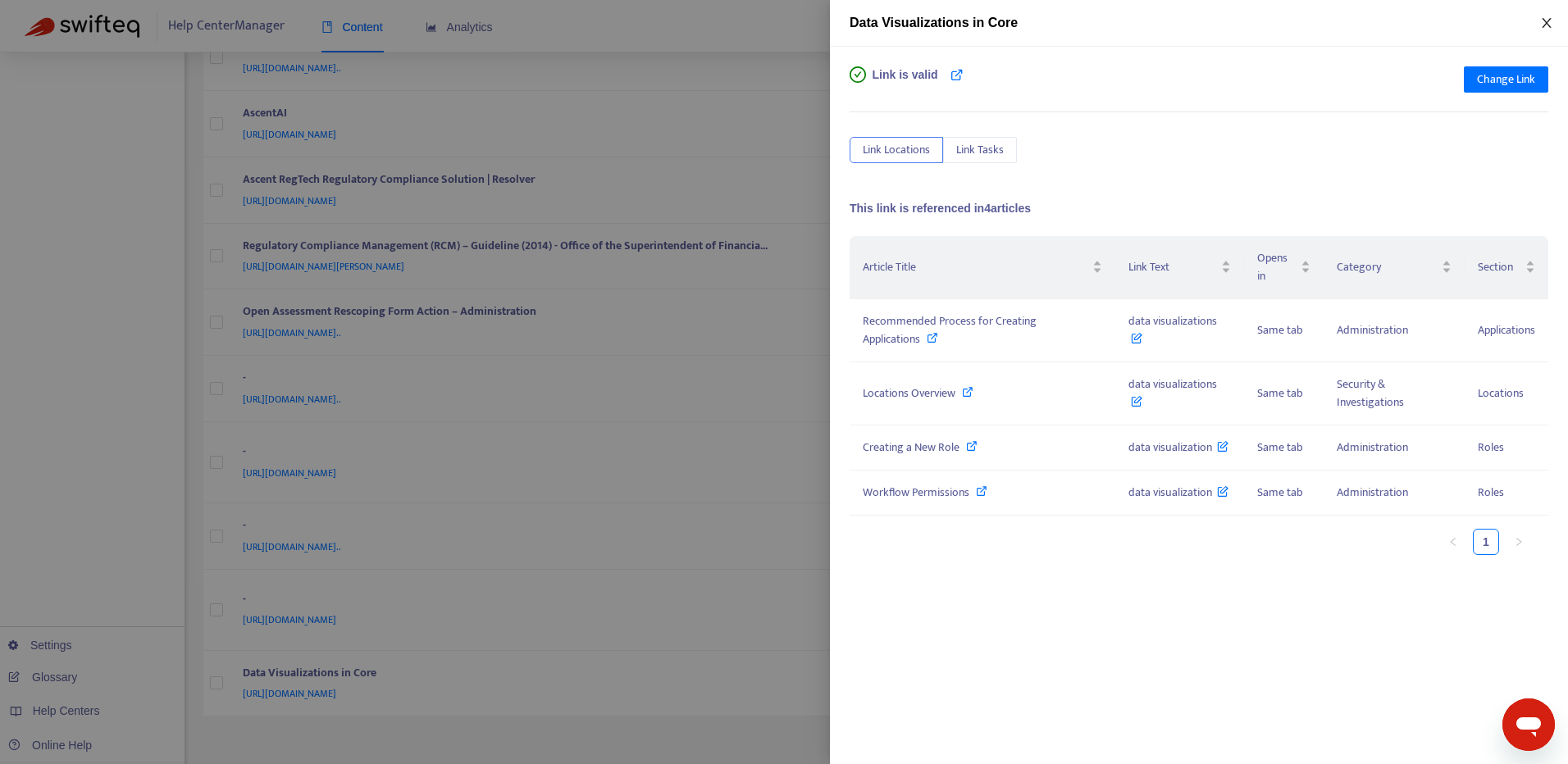
click at [1548, 24] on icon "close" at bounding box center [1546, 23] width 13 height 13
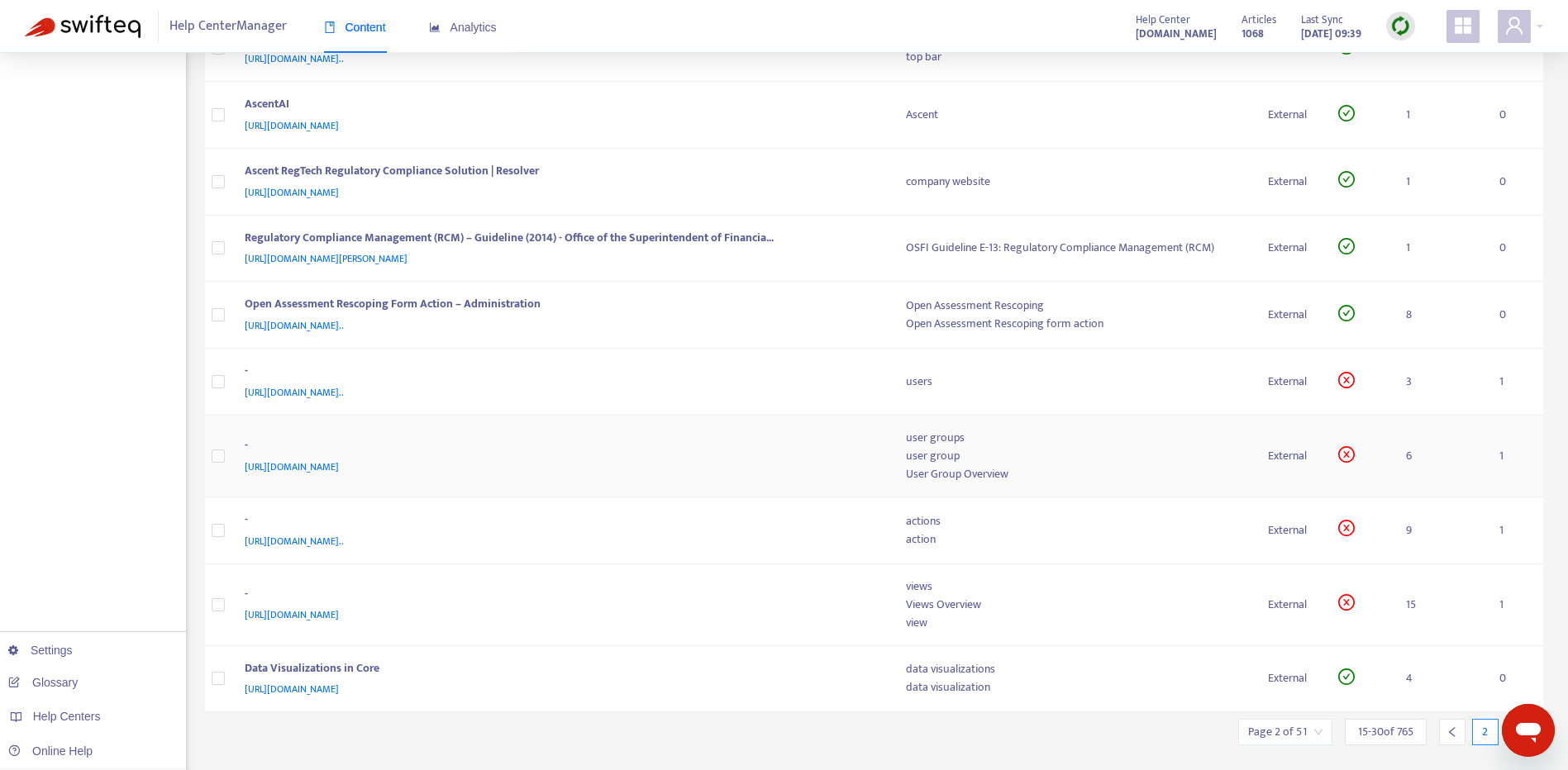
scroll to position [584, 0]
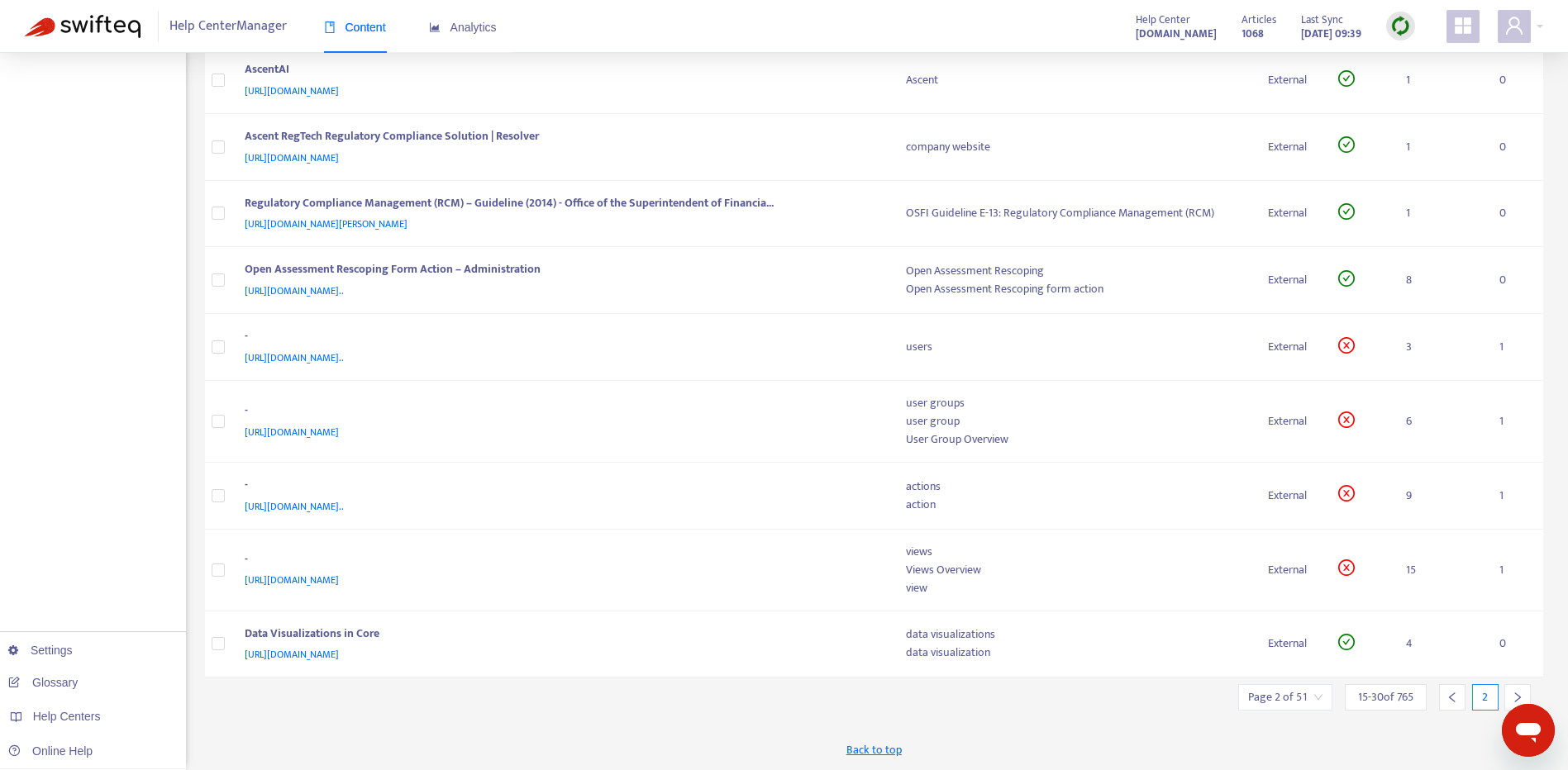
click at [1515, 689] on div at bounding box center [1517, 697] width 26 height 26
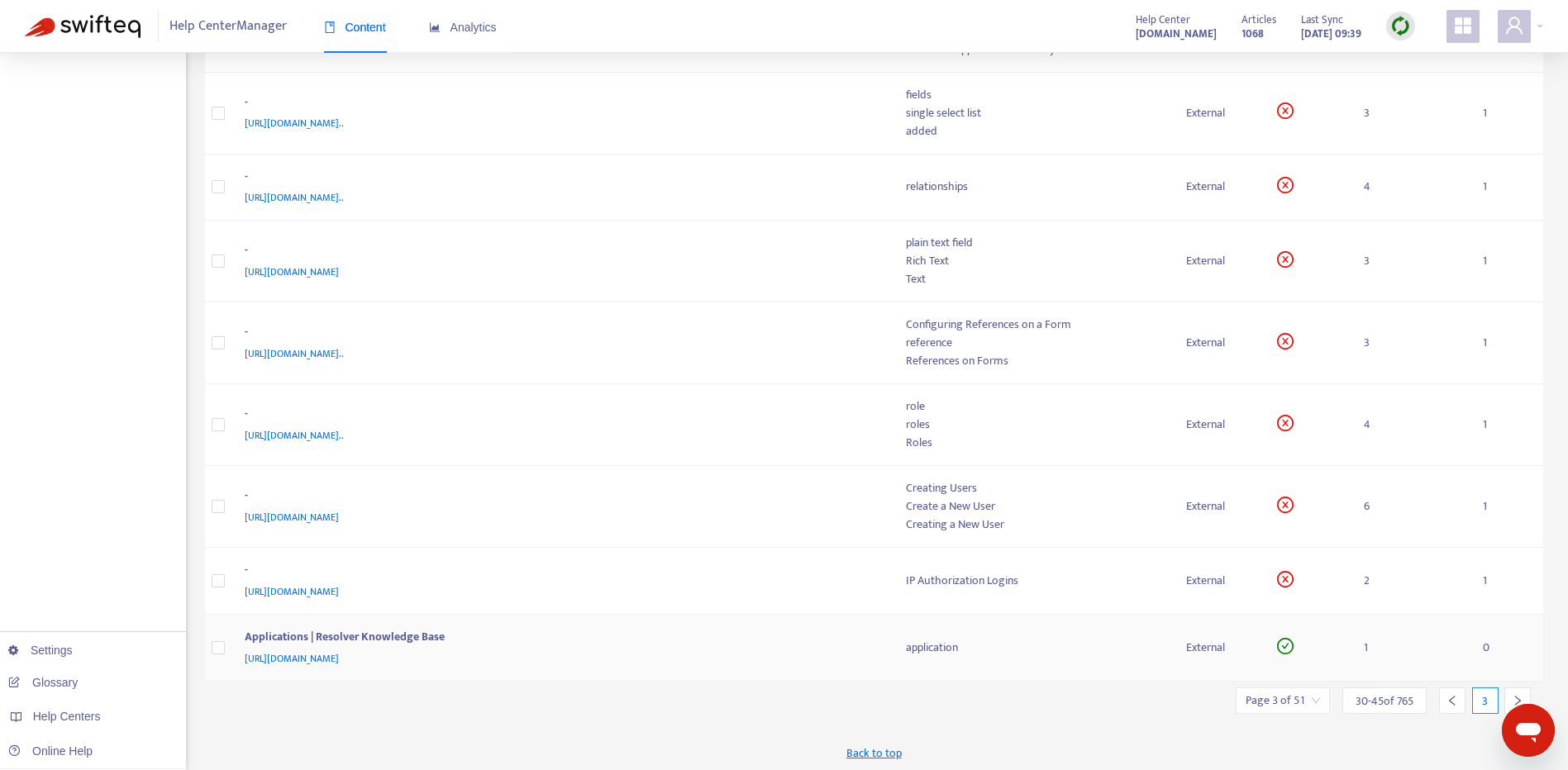
scroll to position [675, 0]
click at [1519, 688] on div at bounding box center [1517, 696] width 26 height 26
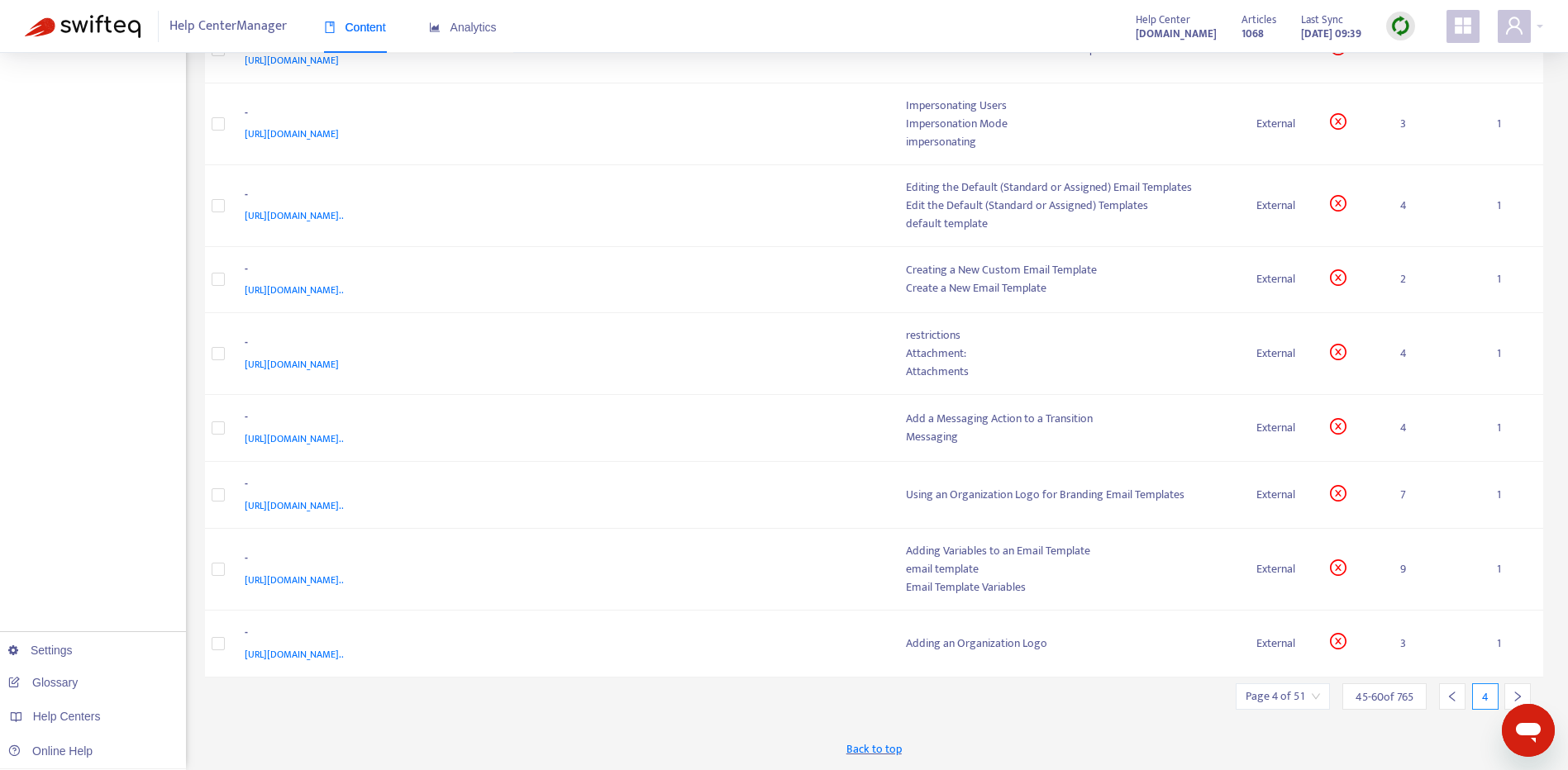
scroll to position [600, 0]
click at [1524, 685] on div at bounding box center [1517, 696] width 26 height 26
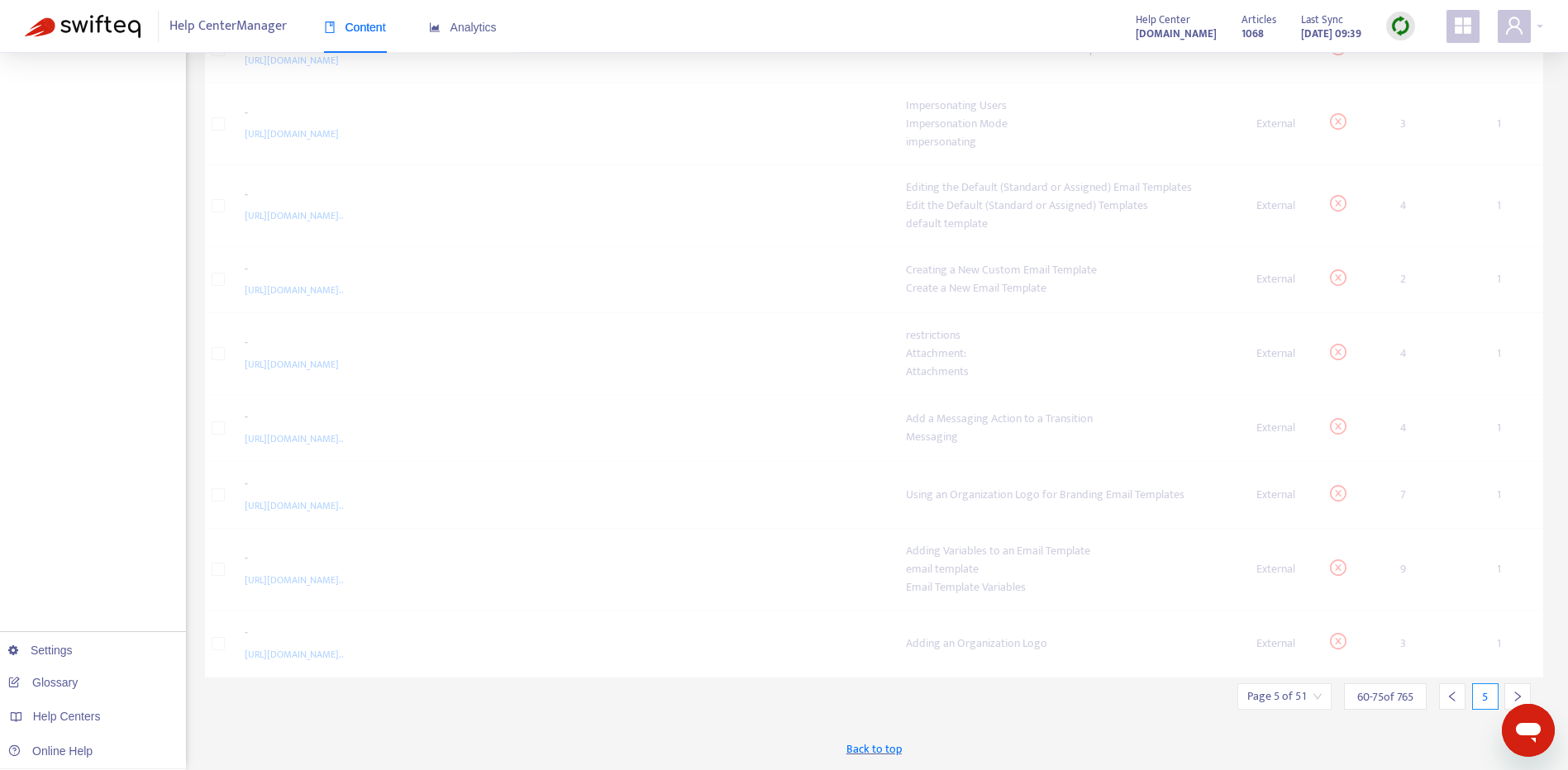
scroll to position [555, 0]
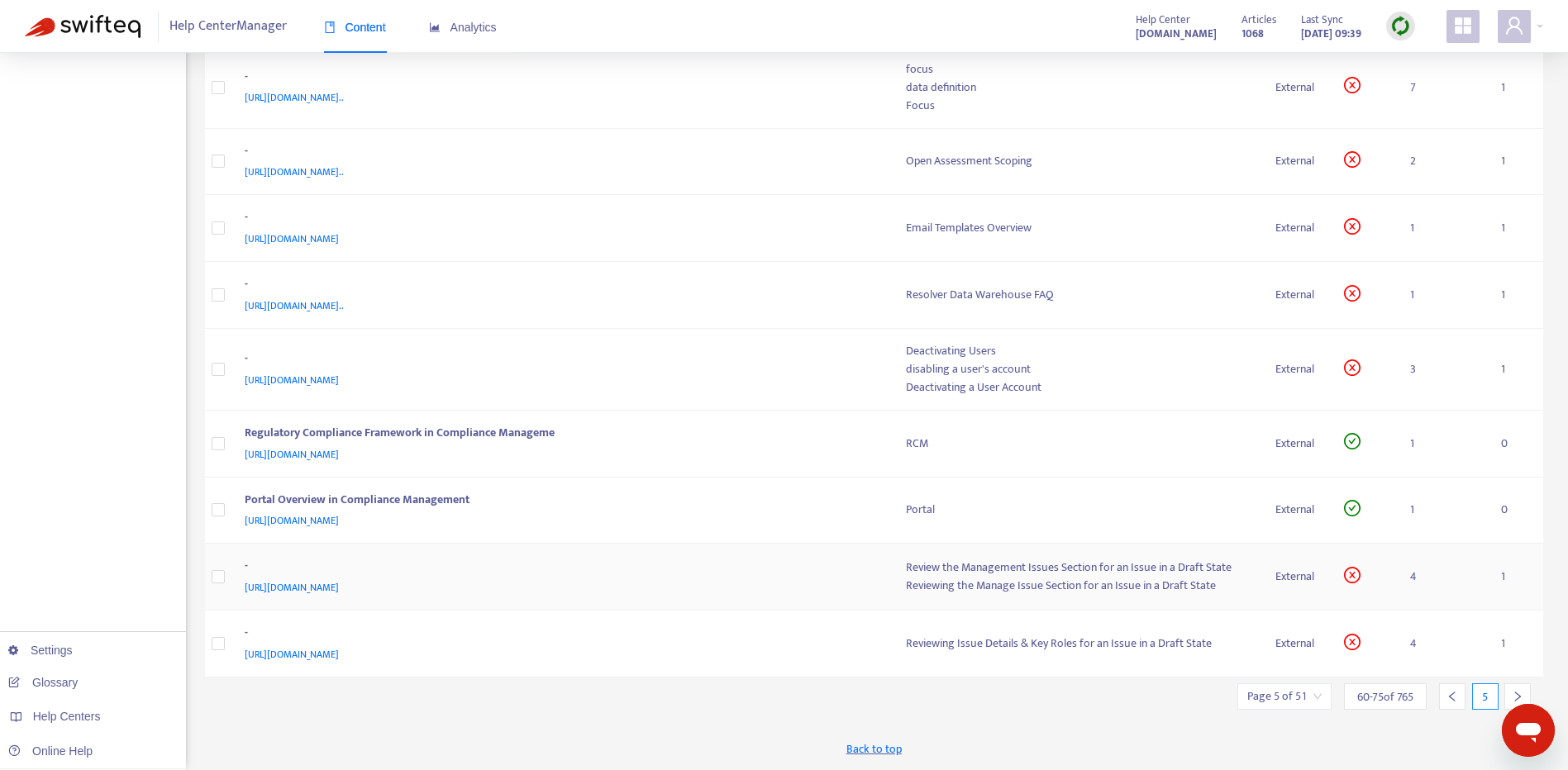
click at [637, 550] on td "- [URL][DOMAIN_NAME]" at bounding box center [561, 577] width 661 height 67
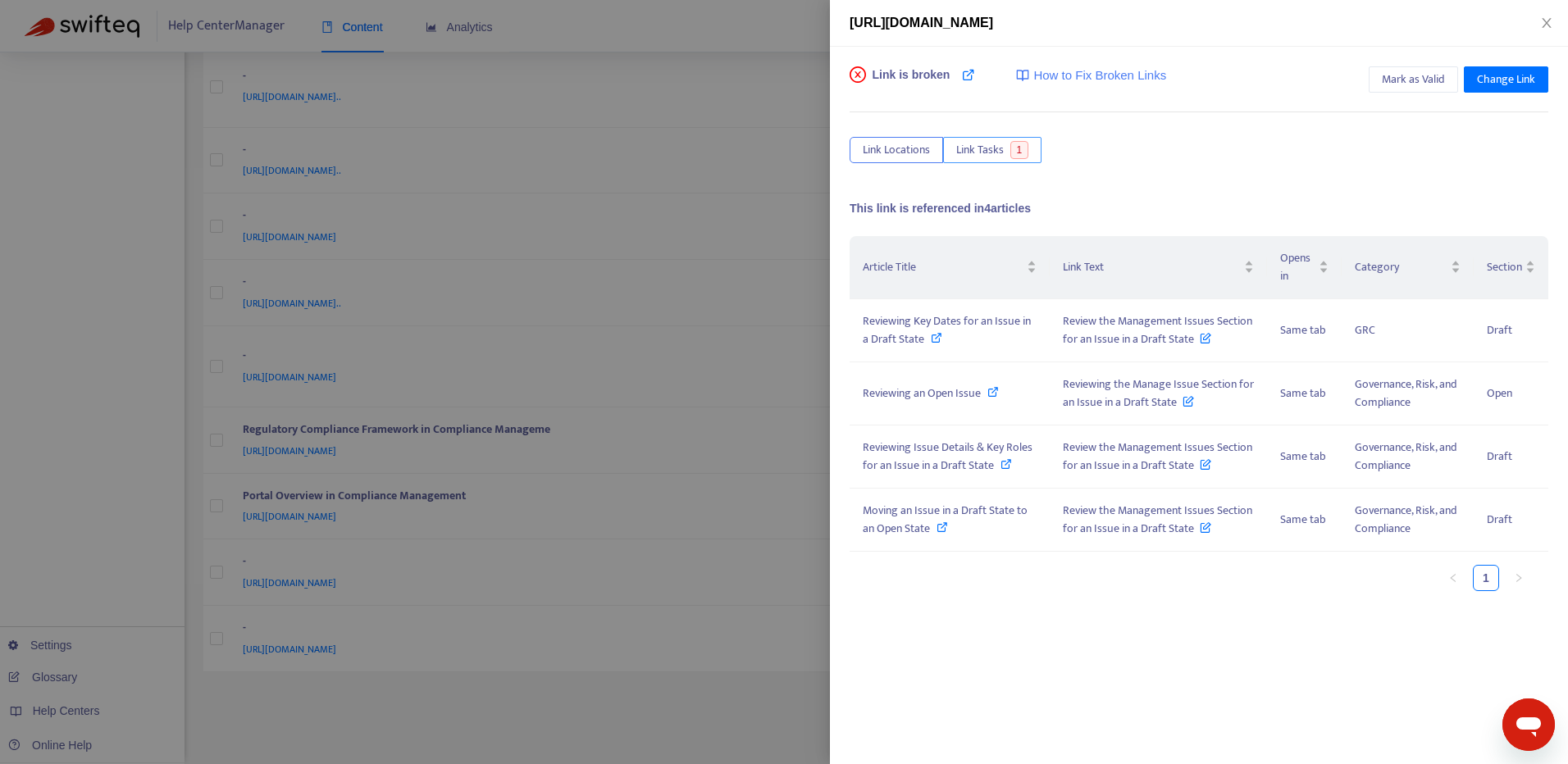
click at [988, 144] on span "Link Tasks" at bounding box center [980, 150] width 48 height 18
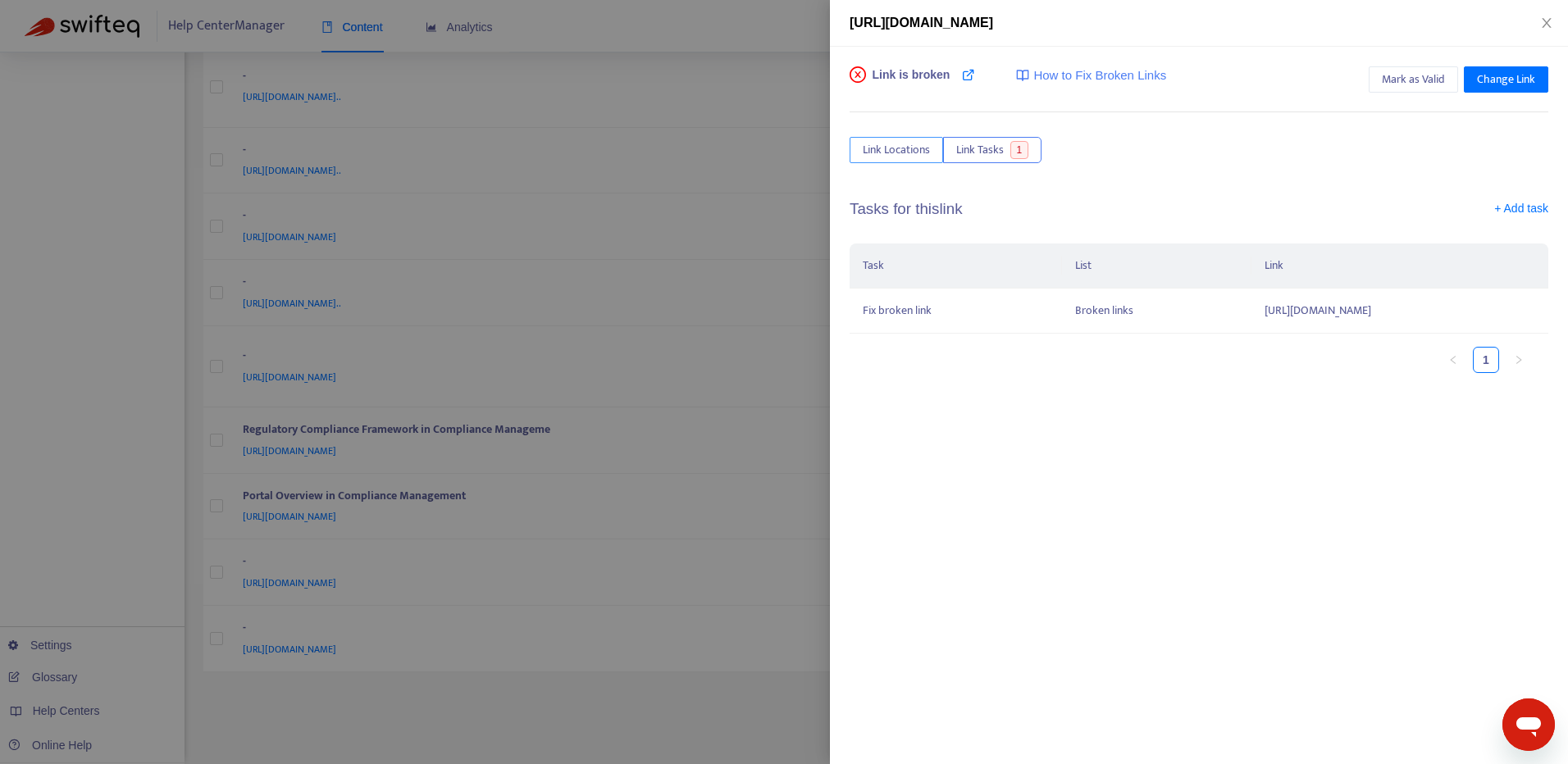
click at [905, 144] on span "Link Locations" at bounding box center [896, 150] width 67 height 18
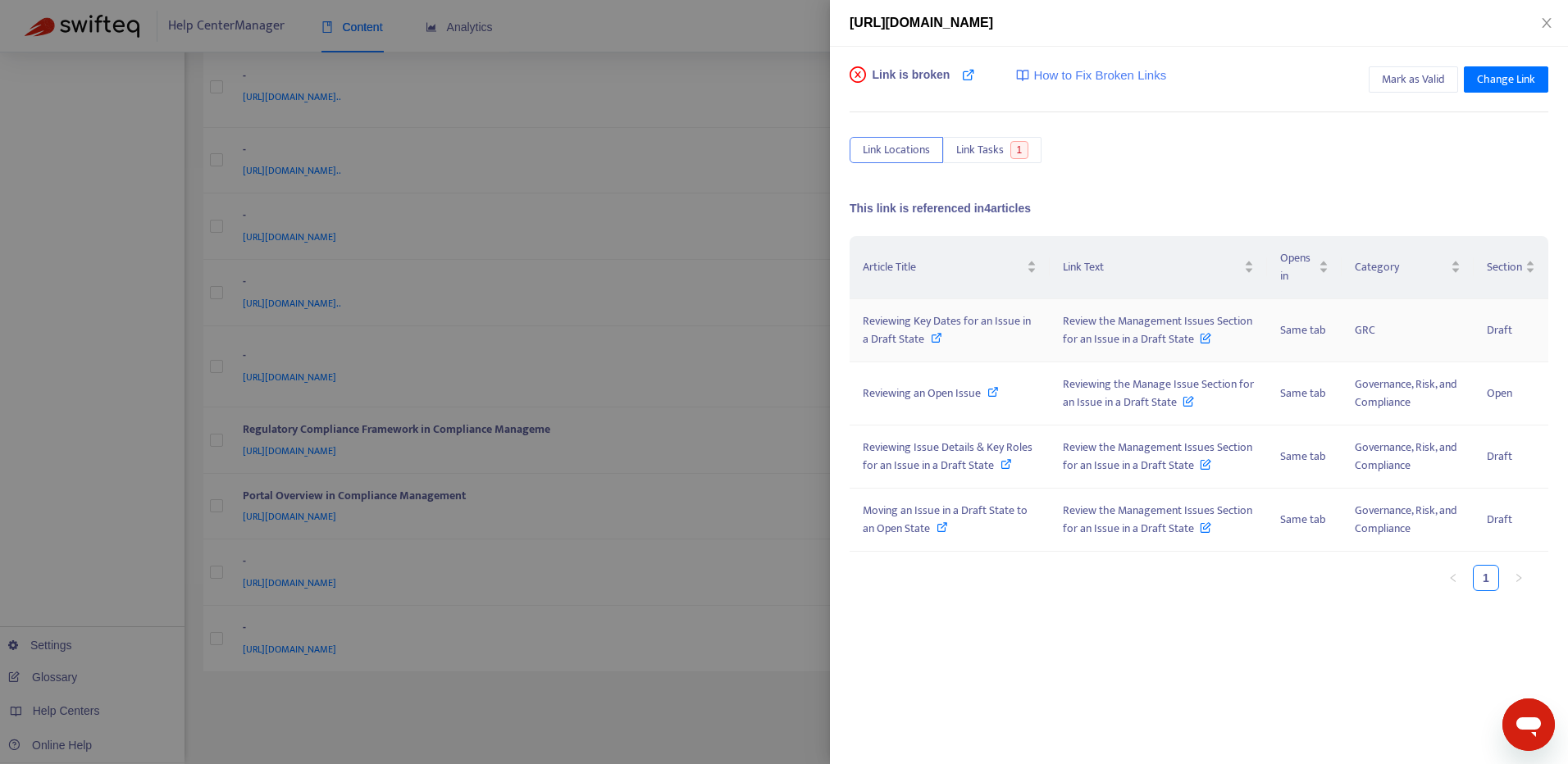
click at [934, 341] on icon at bounding box center [937, 338] width 12 height 12
click at [996, 396] on icon at bounding box center [993, 392] width 12 height 12
click at [1537, 25] on button "Close" at bounding box center [1546, 24] width 23 height 16
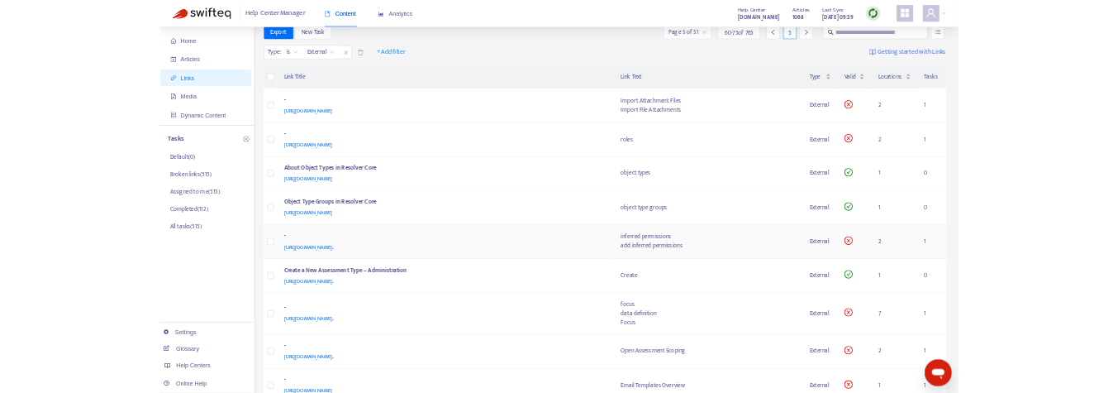
scroll to position [0, 0]
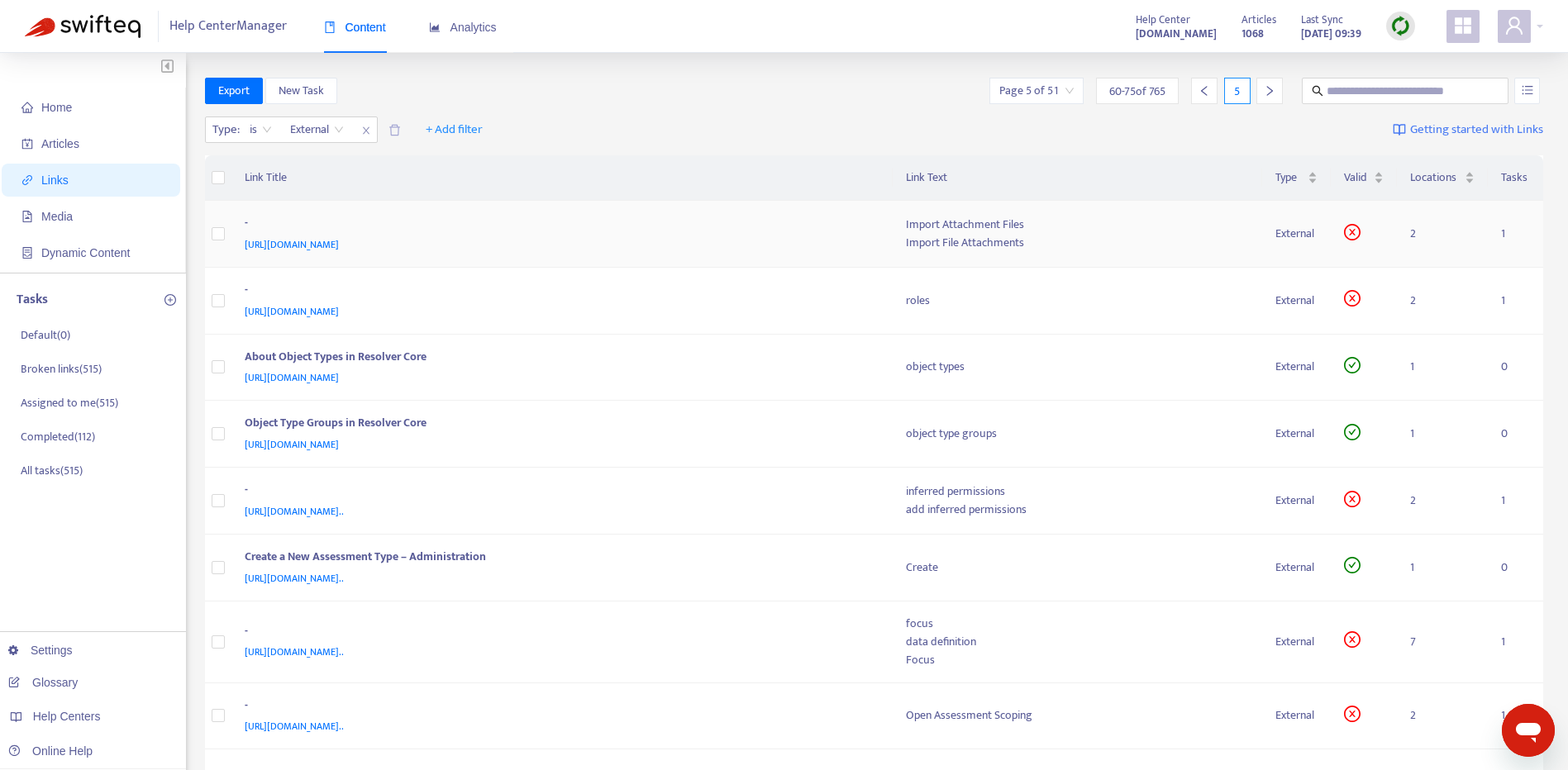
click at [728, 216] on div "-" at bounding box center [559, 224] width 629 height 21
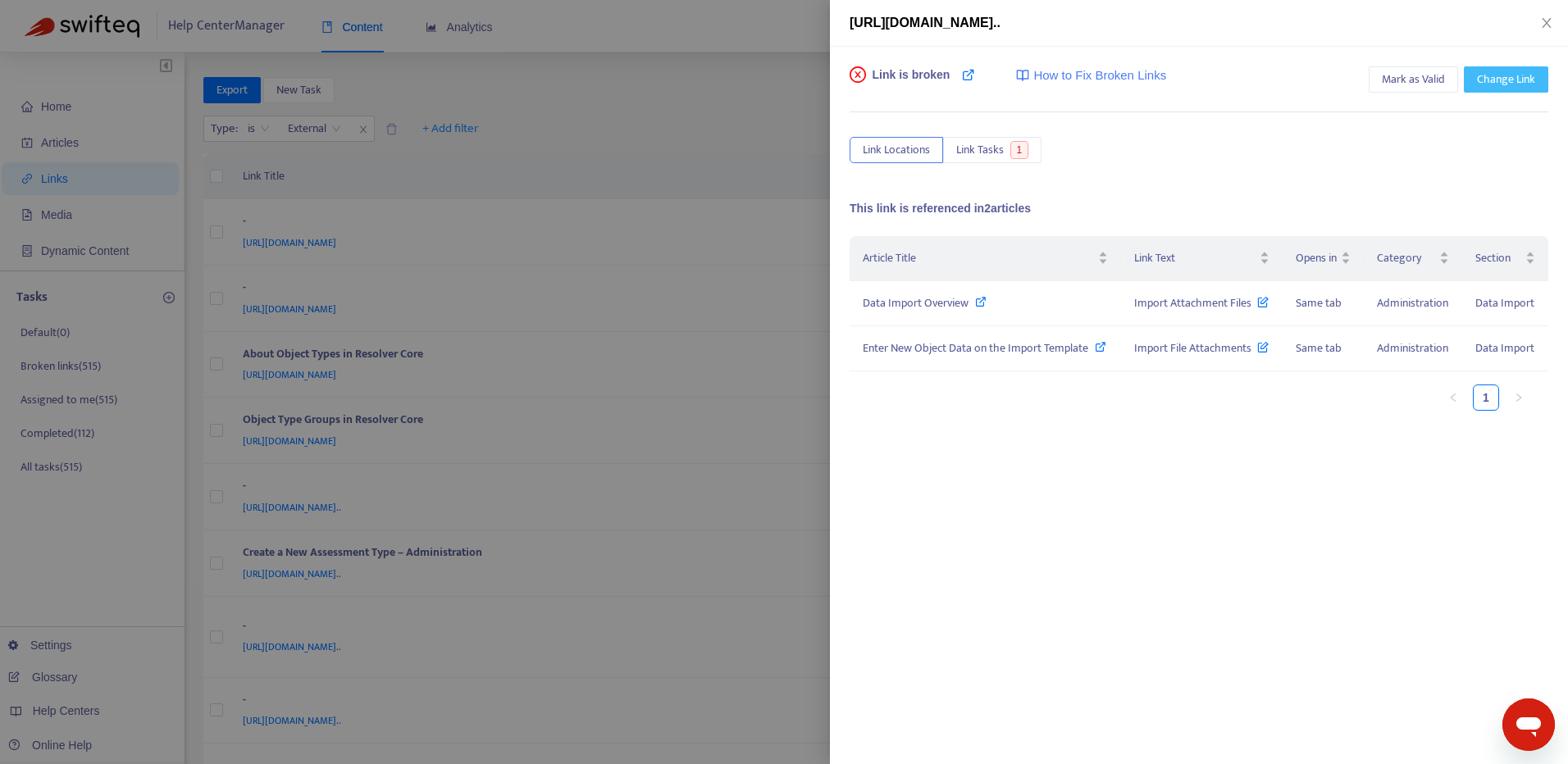
click at [1514, 83] on span "Change Link" at bounding box center [1505, 79] width 59 height 18
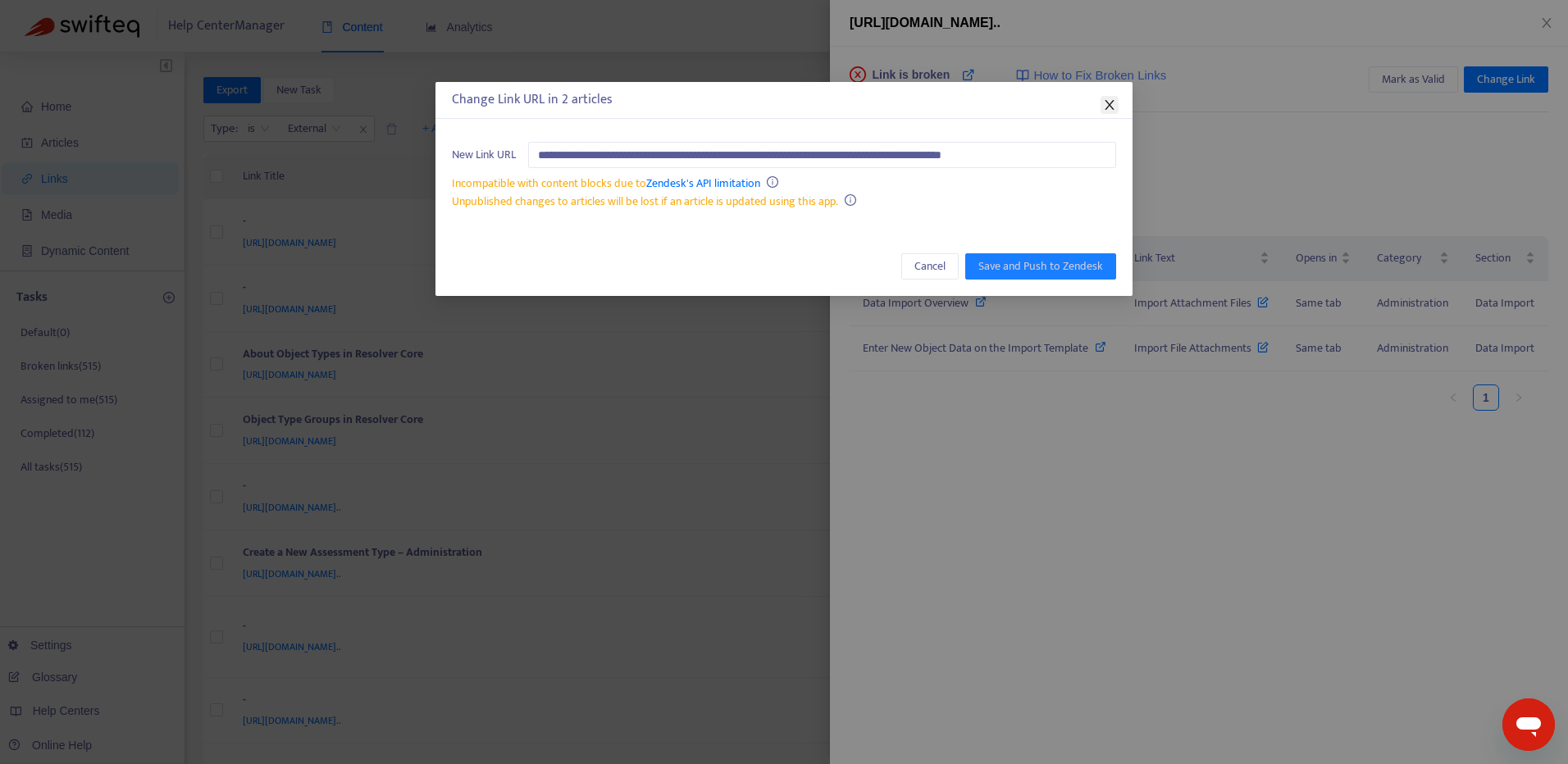
click at [1111, 105] on icon "close" at bounding box center [1110, 104] width 13 height 13
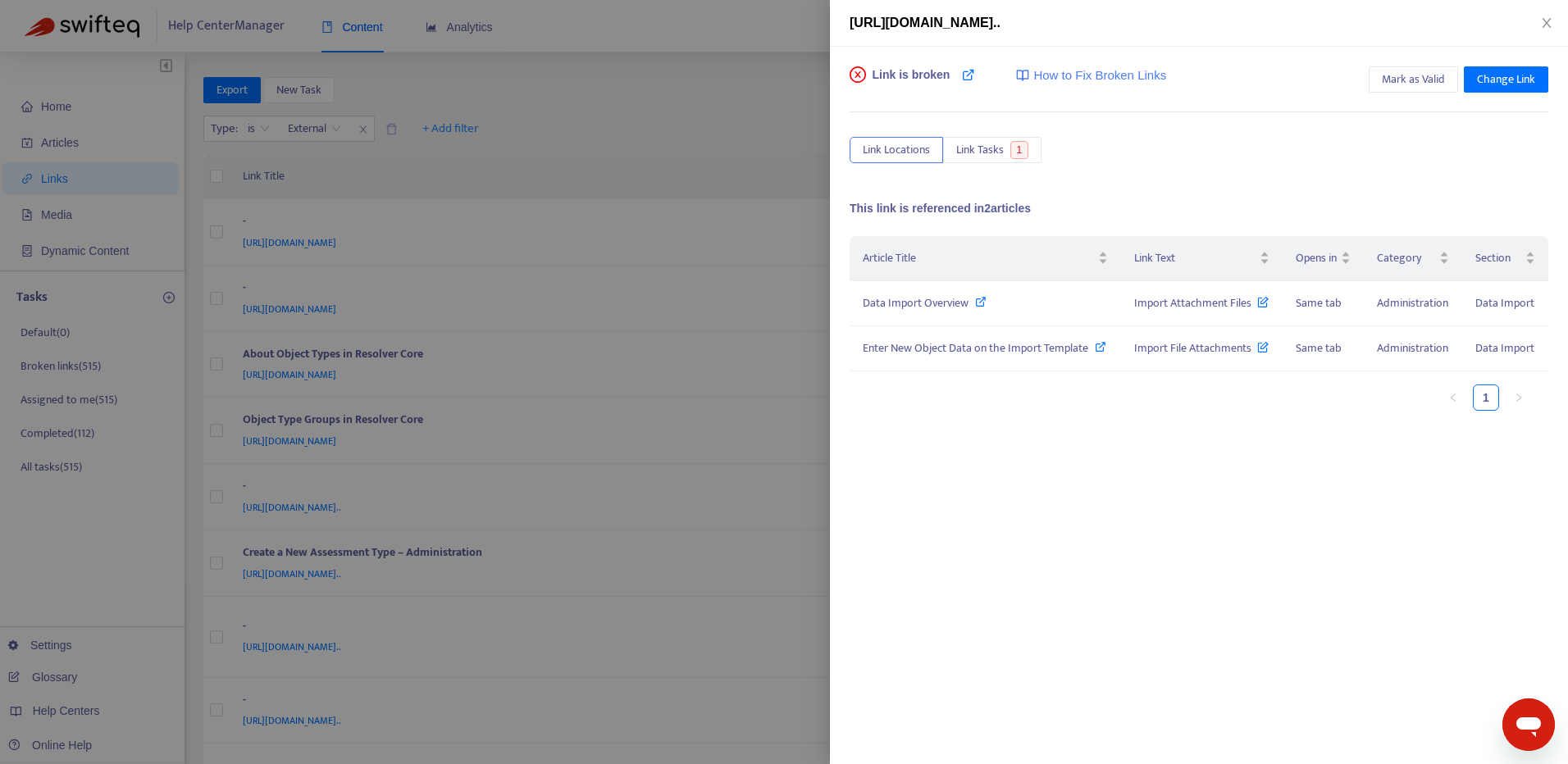
click at [1209, 130] on div "Link is broken How to Fix Broken Links Mark as Valid Change Link Link Locations…" at bounding box center [1199, 318] width 699 height 503
click at [980, 304] on icon at bounding box center [981, 302] width 12 height 12
click at [1103, 348] on icon at bounding box center [1101, 347] width 12 height 12
click at [1541, 23] on icon "close" at bounding box center [1546, 23] width 13 height 13
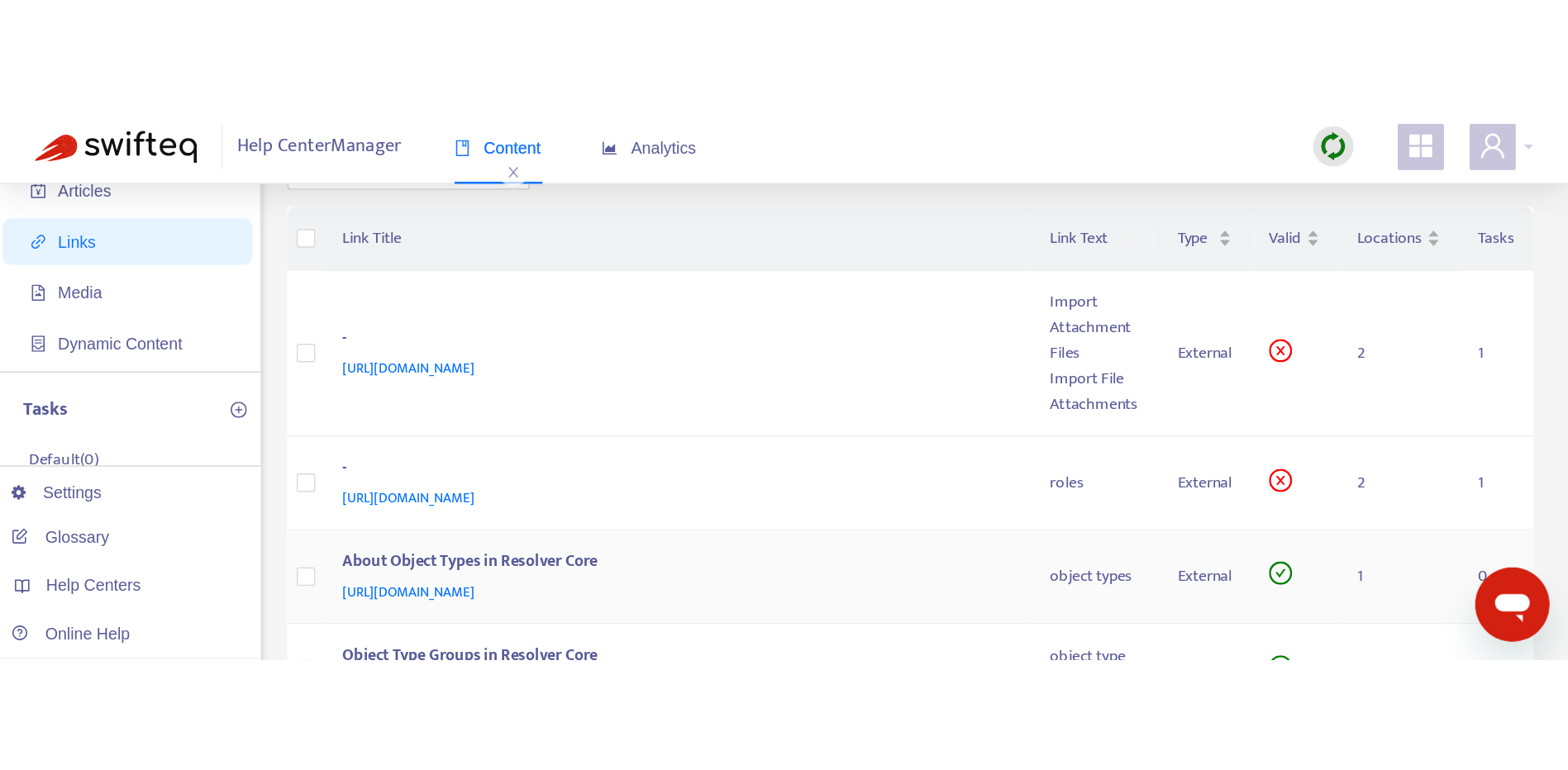
scroll to position [84, 0]
